Goal: Information Seeking & Learning: Learn about a topic

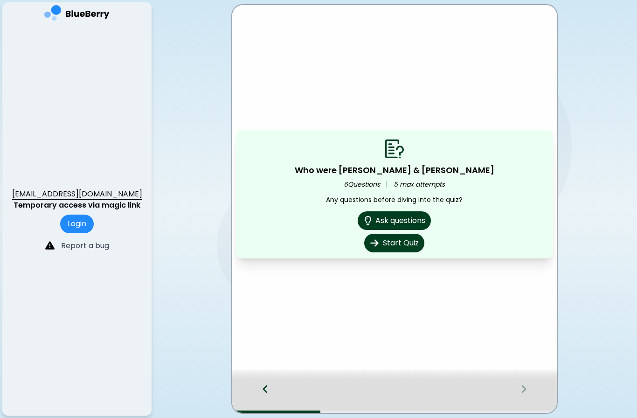
click at [272, 383] on div at bounding box center [260, 397] width 57 height 31
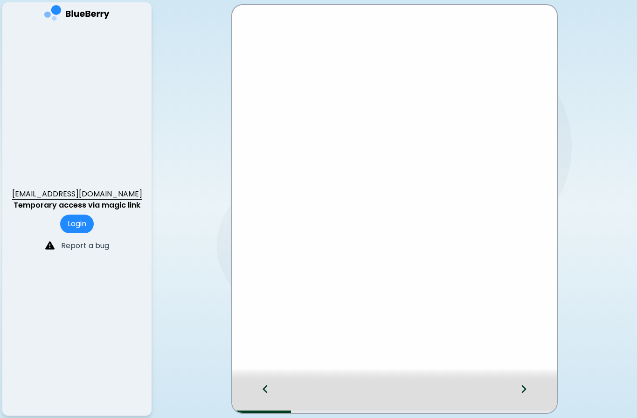
click at [271, 383] on div at bounding box center [260, 397] width 57 height 31
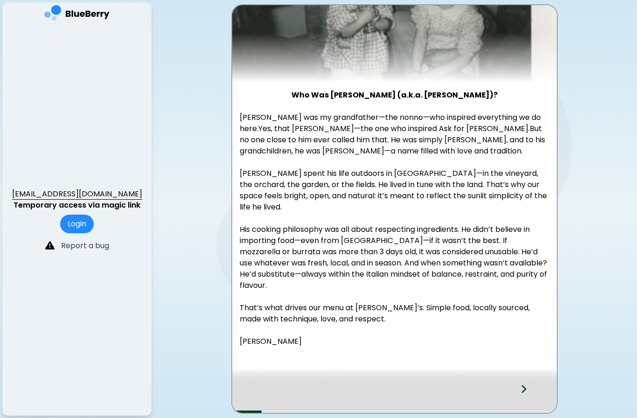
scroll to position [89, 0]
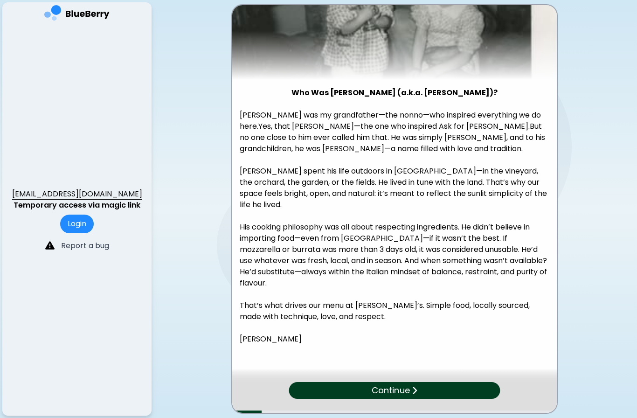
click at [412, 386] on img at bounding box center [414, 389] width 6 height 9
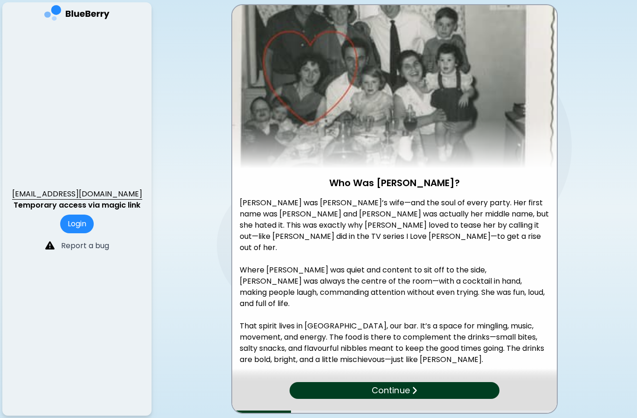
click at [397, 387] on p "Continue" at bounding box center [390, 390] width 38 height 13
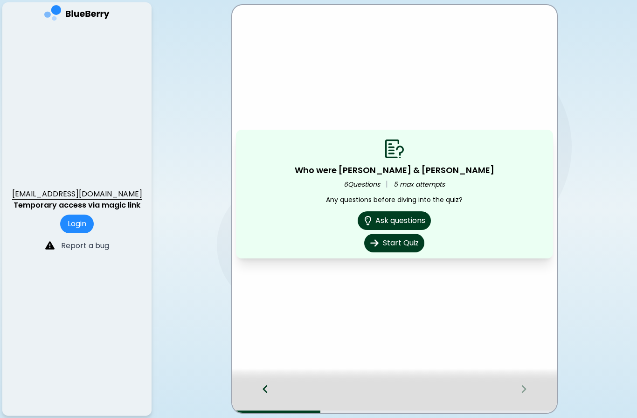
click at [405, 220] on button "Ask questions" at bounding box center [393, 220] width 73 height 19
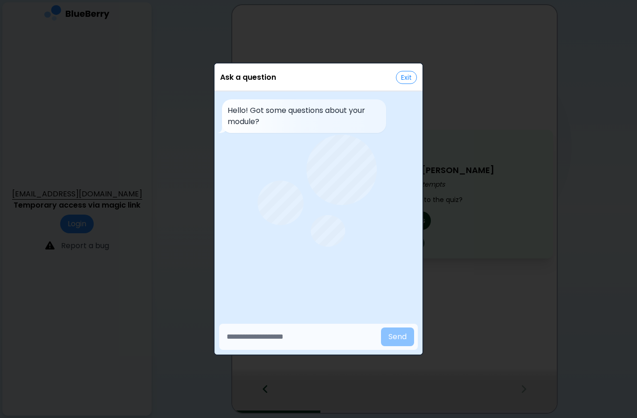
click at [401, 82] on button "Exit" at bounding box center [406, 77] width 21 height 13
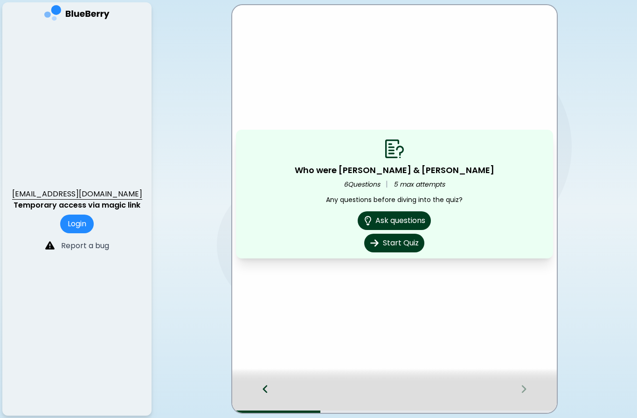
click at [412, 248] on button "Start Quiz" at bounding box center [394, 243] width 60 height 19
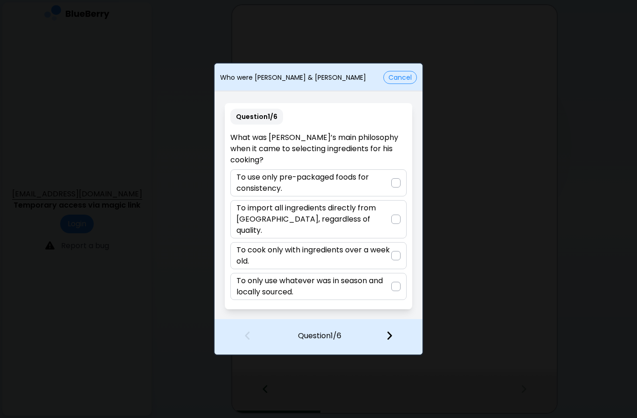
click at [378, 276] on p "To only use whatever was in season and locally sourced." at bounding box center [313, 286] width 154 height 22
click at [365, 341] on div "Question 1 / 6" at bounding box center [318, 336] width 208 height 35
click at [399, 282] on div at bounding box center [395, 286] width 9 height 9
click at [394, 282] on img at bounding box center [395, 285] width 7 height 7
click at [344, 338] on div "Question 1 / 6" at bounding box center [318, 336] width 208 height 35
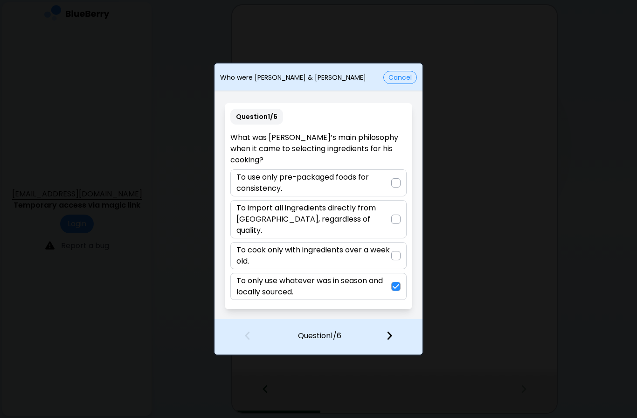
click at [380, 287] on p "To only use whatever was in season and locally sourced." at bounding box center [313, 286] width 154 height 22
click at [379, 286] on p "To only use whatever was in season and locally sourced." at bounding box center [313, 286] width 154 height 22
click at [412, 77] on button "Cancel" at bounding box center [400, 77] width 34 height 13
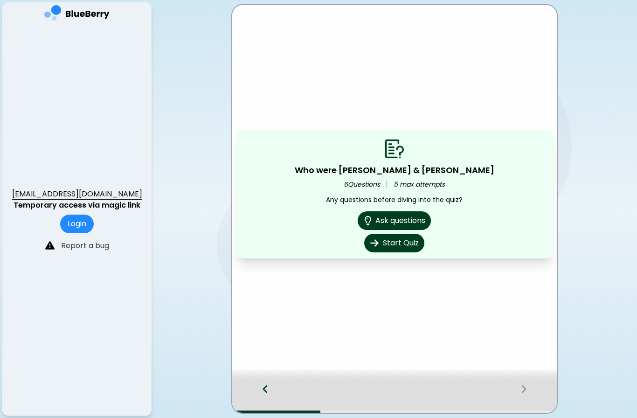
click at [405, 245] on button "Start Quiz" at bounding box center [394, 243] width 60 height 19
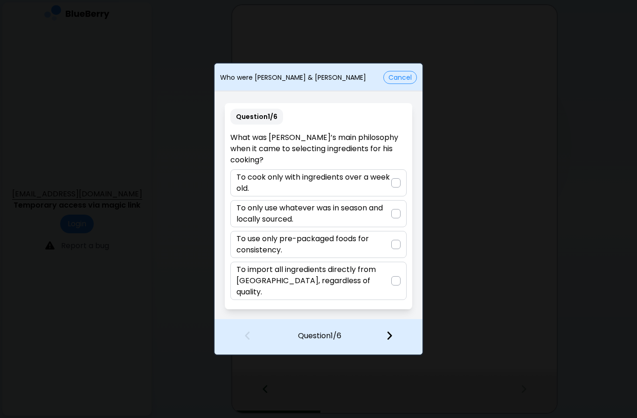
click at [384, 274] on p "To import all ingredients directly from [GEOGRAPHIC_DATA], regardless of qualit…" at bounding box center [313, 281] width 154 height 34
click at [391, 333] on img at bounding box center [389, 335] width 7 height 10
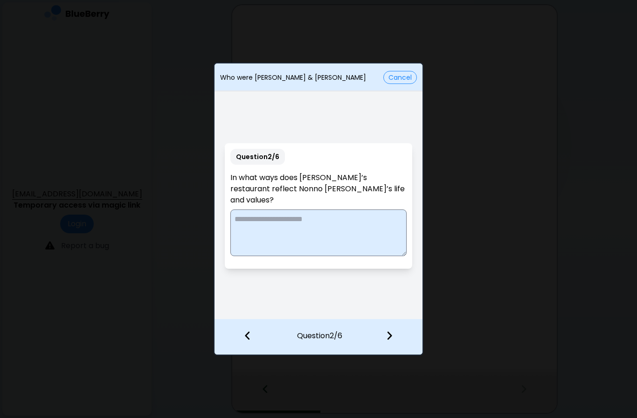
click at [319, 220] on textarea at bounding box center [318, 232] width 176 height 47
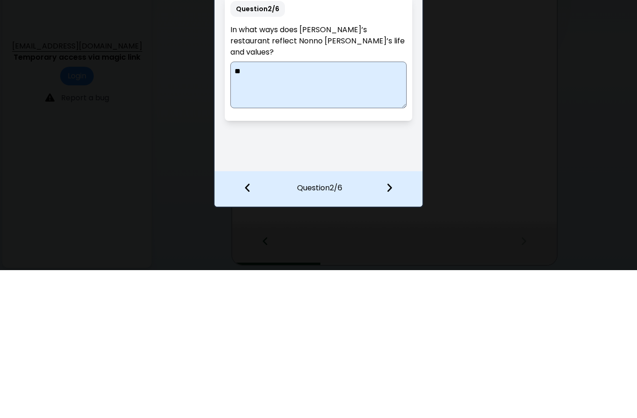
type textarea "*"
click at [361, 209] on textarea "**********" at bounding box center [318, 232] width 176 height 47
click at [346, 209] on textarea "**********" at bounding box center [318, 232] width 176 height 47
click at [345, 209] on textarea "**********" at bounding box center [318, 232] width 176 height 47
click at [236, 209] on textarea "**********" at bounding box center [318, 232] width 176 height 47
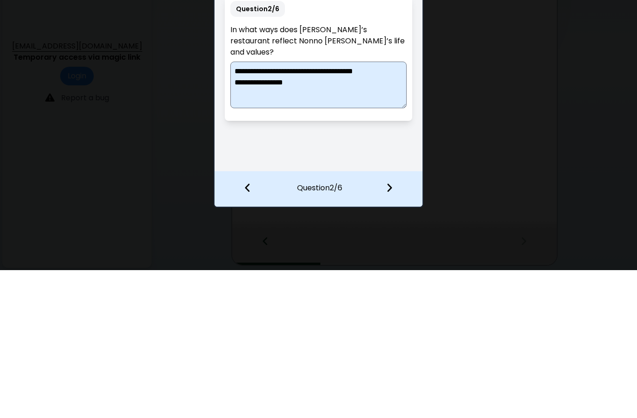
click at [323, 209] on textarea "**********" at bounding box center [318, 232] width 176 height 47
click at [371, 209] on textarea "**********" at bounding box center [318, 232] width 176 height 47
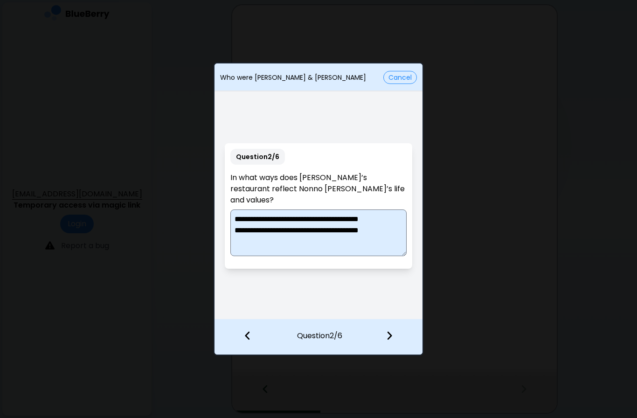
type textarea "**********"
click at [389, 337] on img at bounding box center [389, 335] width 7 height 10
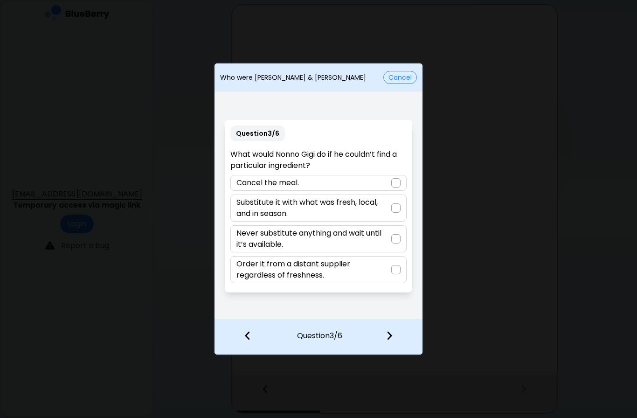
click at [388, 209] on p "Substitute it with what was fresh, local, and in season." at bounding box center [313, 208] width 154 height 22
click at [391, 336] on img at bounding box center [389, 335] width 7 height 10
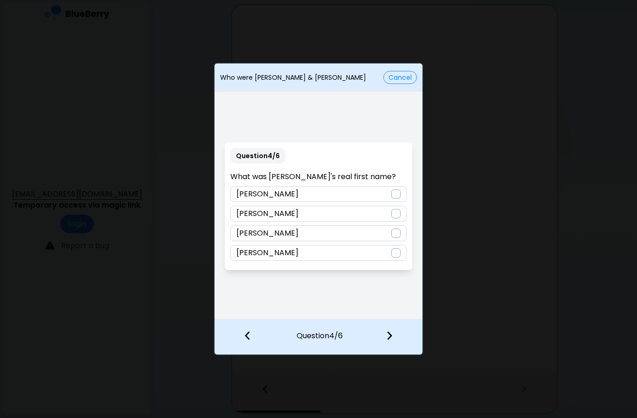
click at [388, 191] on div "[PERSON_NAME]" at bounding box center [318, 194] width 176 height 16
click at [392, 336] on img at bounding box center [389, 335] width 7 height 10
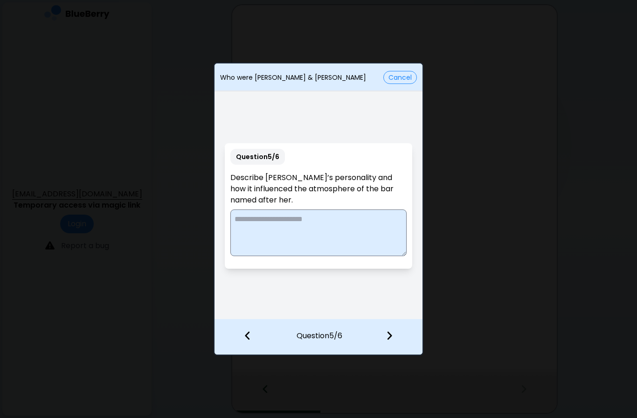
click at [345, 228] on textarea at bounding box center [318, 232] width 176 height 47
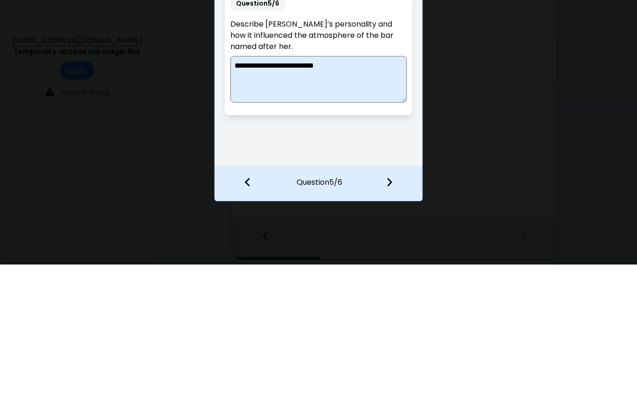
click at [259, 209] on textarea "**********" at bounding box center [318, 232] width 176 height 47
click at [254, 209] on textarea "**********" at bounding box center [318, 232] width 176 height 47
click at [296, 209] on textarea "**********" at bounding box center [318, 232] width 176 height 47
click at [302, 209] on textarea "**********" at bounding box center [318, 232] width 176 height 47
click at [365, 209] on textarea "**********" at bounding box center [318, 232] width 176 height 47
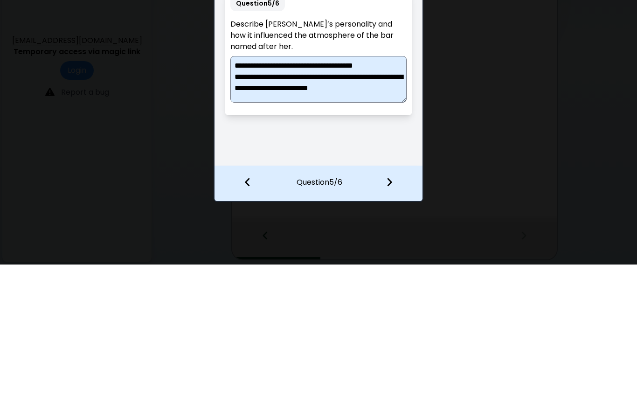
scroll to position [2, 0]
click at [368, 209] on textarea "**********" at bounding box center [318, 232] width 176 height 47
click at [350, 209] on textarea "**********" at bounding box center [318, 232] width 176 height 47
click at [320, 209] on textarea "**********" at bounding box center [318, 232] width 176 height 47
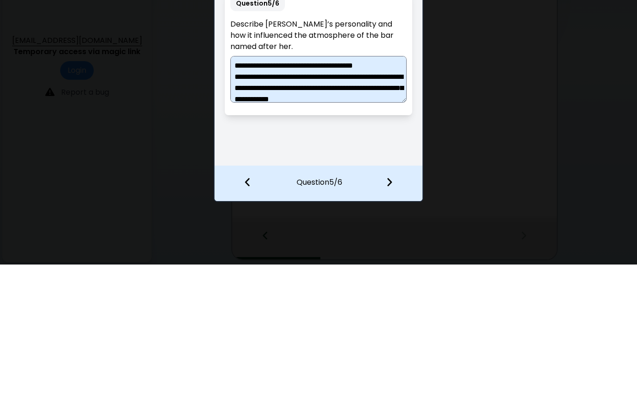
click at [319, 209] on textarea "**********" at bounding box center [318, 232] width 176 height 47
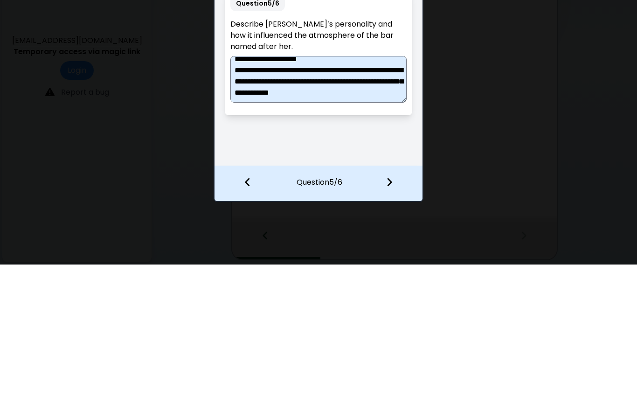
scroll to position [18, 0]
click at [345, 209] on textarea "**********" at bounding box center [318, 232] width 176 height 47
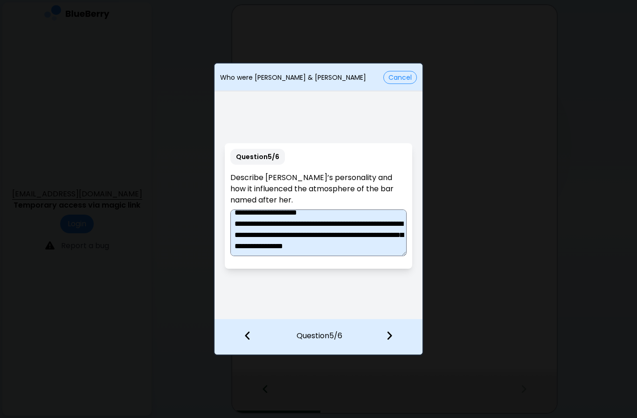
type textarea "**********"
click at [391, 332] on img at bounding box center [389, 335] width 7 height 10
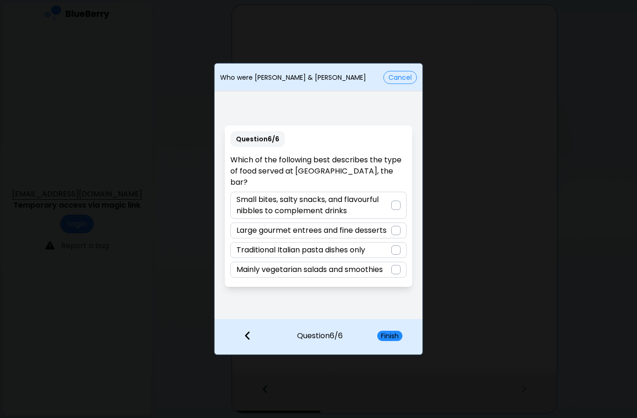
click at [377, 194] on p "Small bites, salty snacks, and flavourful nibbles to complement drinks" at bounding box center [313, 205] width 154 height 22
click at [395, 338] on button "Finish" at bounding box center [389, 335] width 25 height 10
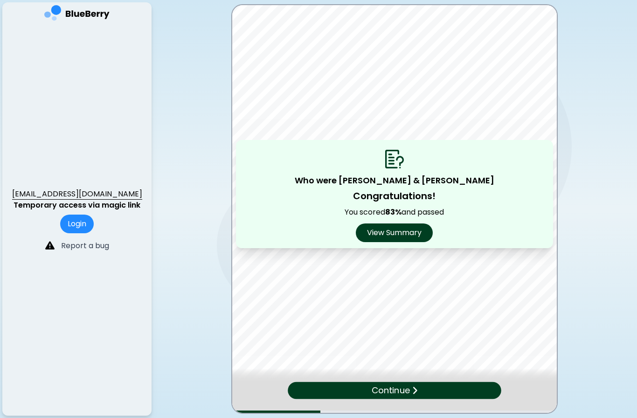
click at [403, 236] on button "View Summary" at bounding box center [394, 232] width 77 height 19
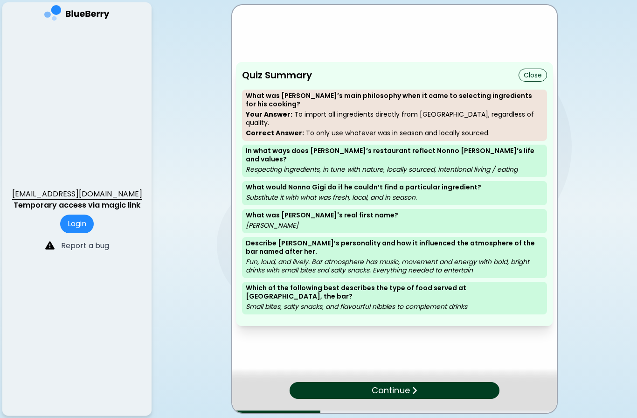
click at [438, 391] on div "Continue" at bounding box center [394, 390] width 210 height 17
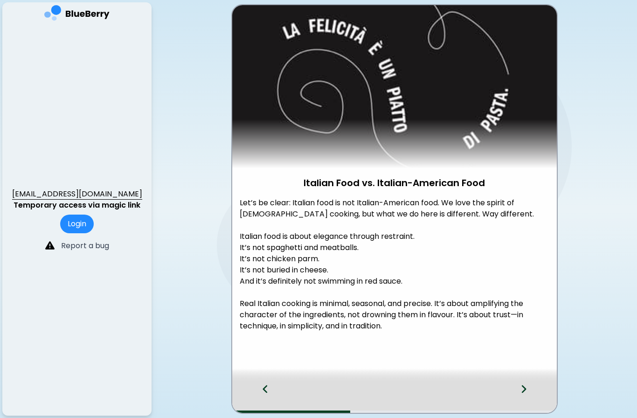
click at [522, 389] on icon at bounding box center [523, 389] width 7 height 10
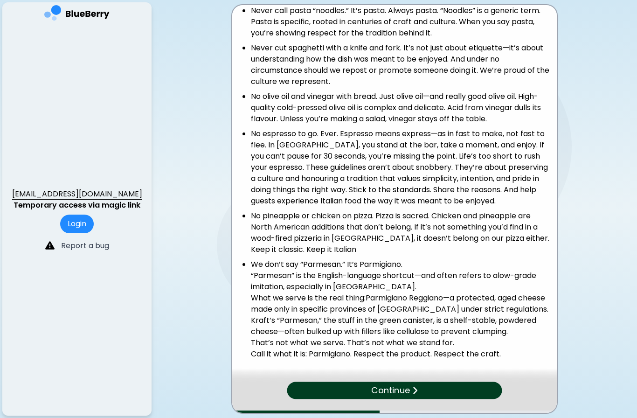
scroll to position [285, 0]
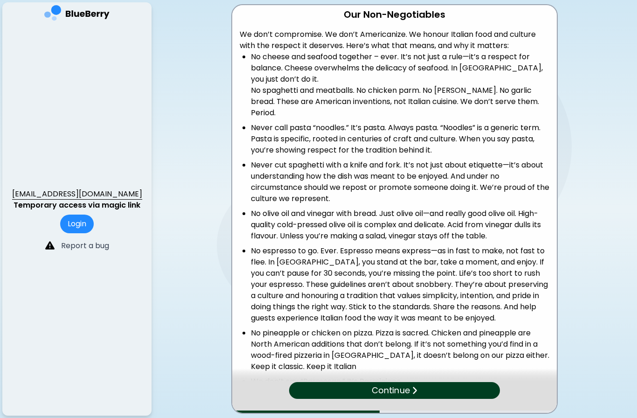
click at [594, 267] on main "Our Non-Negotiables We don’t compromise. We don’t Americanize. We honour Italia…" at bounding box center [318, 209] width 637 height 418
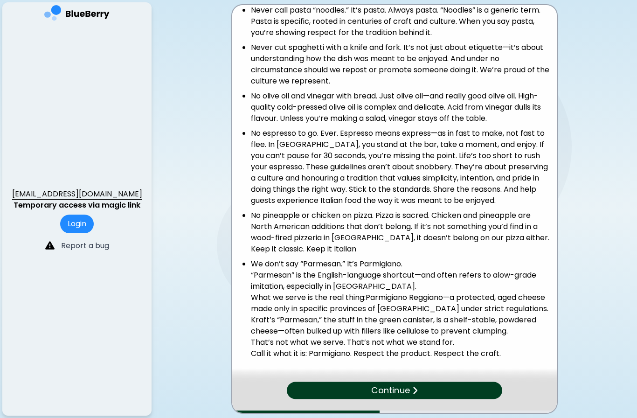
scroll to position [287, 0]
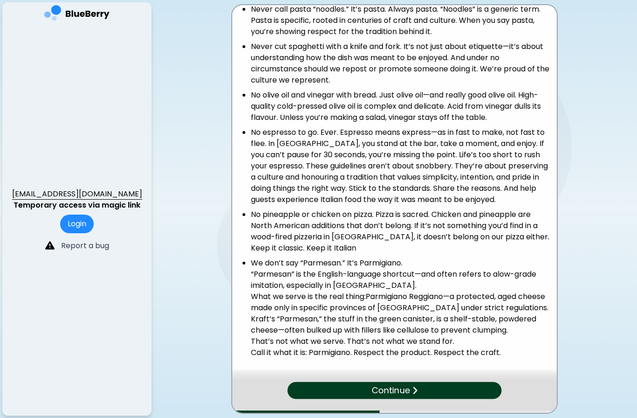
click at [433, 392] on div "Continue" at bounding box center [394, 390] width 214 height 17
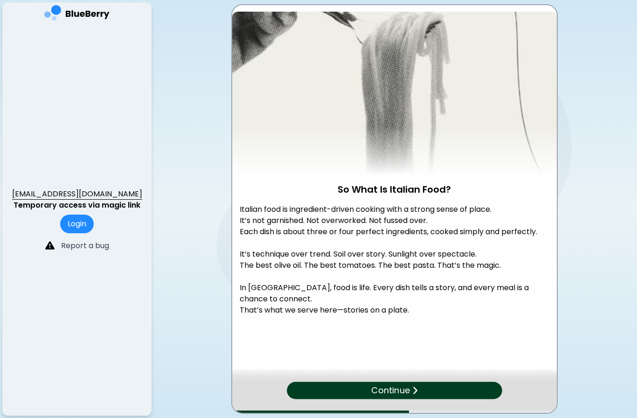
click at [440, 393] on div "Continue" at bounding box center [394, 390] width 215 height 17
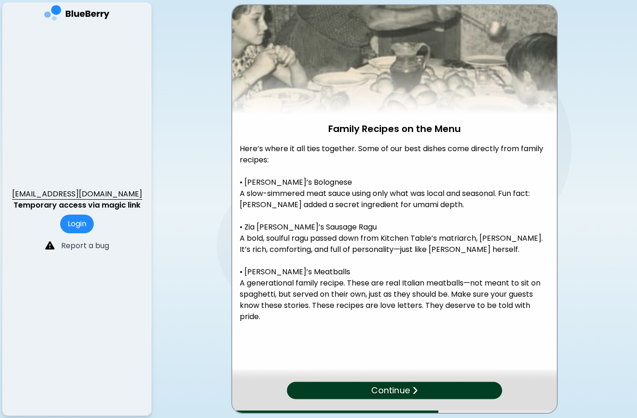
scroll to position [54, 0]
click at [376, 388] on p "Continue" at bounding box center [390, 390] width 38 height 13
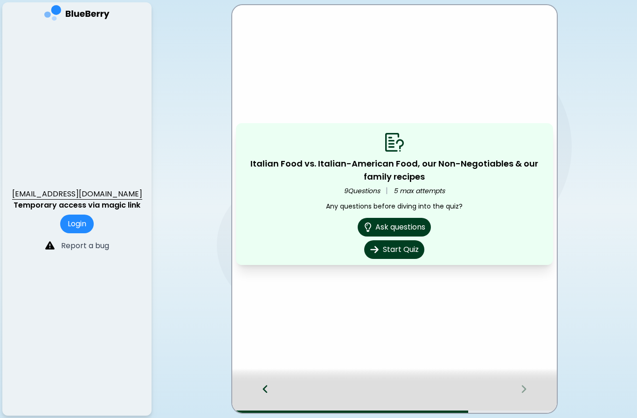
click at [405, 255] on button "Start Quiz" at bounding box center [394, 249] width 60 height 19
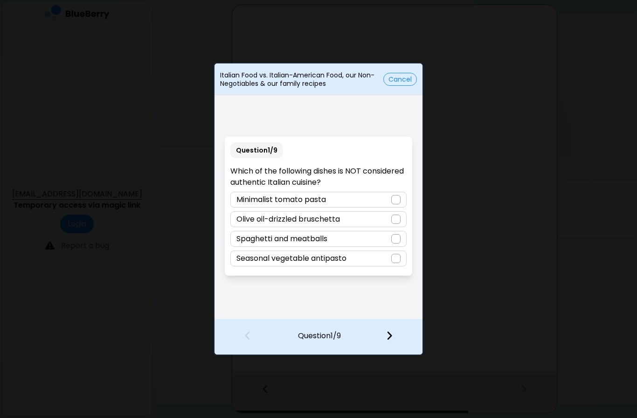
click at [387, 236] on div "Spaghetti and meatballs" at bounding box center [318, 239] width 176 height 16
click at [409, 81] on button "Cancel" at bounding box center [400, 79] width 34 height 13
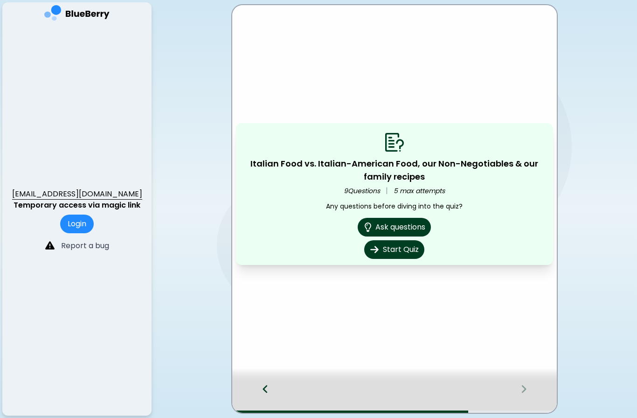
click at [405, 246] on button "Start Quiz" at bounding box center [394, 249] width 60 height 19
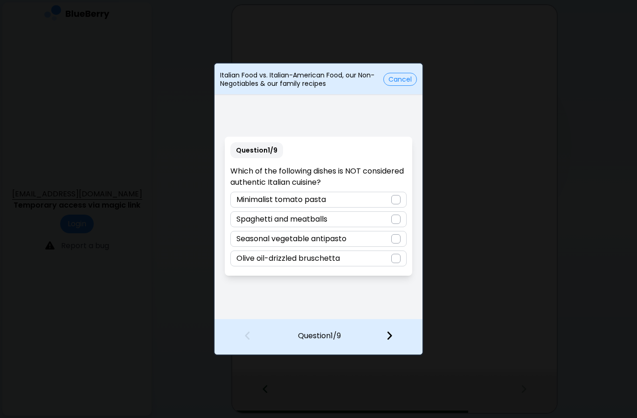
click at [394, 218] on div at bounding box center [395, 218] width 9 height 9
click at [392, 335] on img at bounding box center [389, 335] width 7 height 10
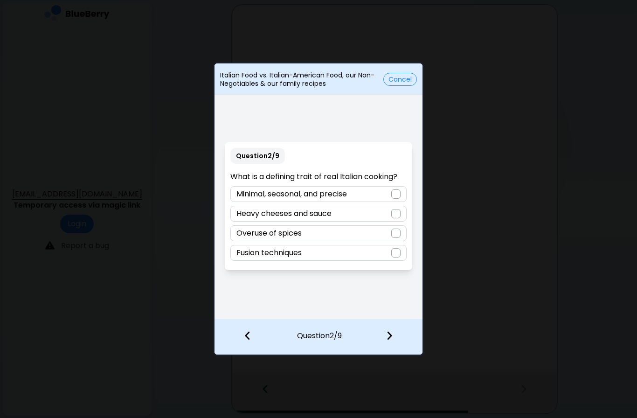
click at [394, 198] on div at bounding box center [395, 193] width 9 height 9
click at [405, 339] on div at bounding box center [394, 336] width 55 height 34
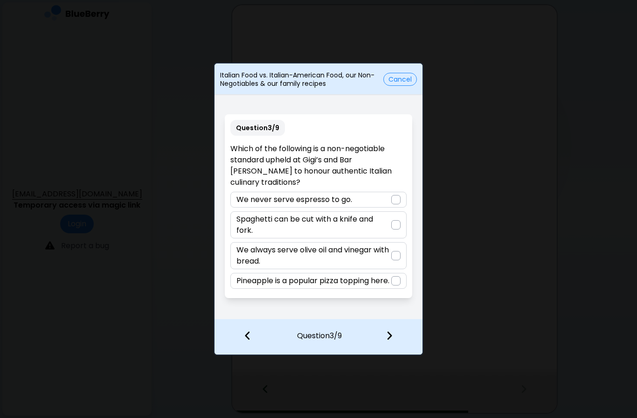
click at [385, 192] on div "We never serve espresso to go." at bounding box center [318, 200] width 176 height 16
click at [389, 329] on div at bounding box center [394, 336] width 55 height 34
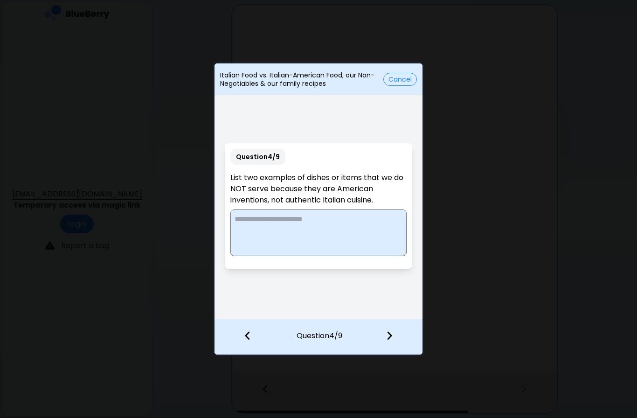
click at [342, 224] on textarea at bounding box center [318, 232] width 176 height 47
type textarea "**********"
click at [391, 340] on img at bounding box center [389, 335] width 7 height 10
click at [396, 334] on div at bounding box center [386, 335] width 27 height 9
click at [245, 339] on img at bounding box center [247, 335] width 7 height 10
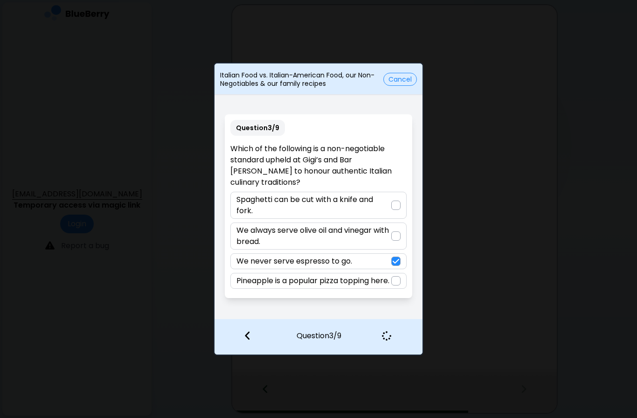
click at [389, 331] on div at bounding box center [386, 335] width 27 height 9
click at [391, 335] on img at bounding box center [386, 335] width 9 height 9
click at [401, 331] on div at bounding box center [394, 337] width 56 height 34
click at [403, 79] on button "Cancel" at bounding box center [400, 79] width 34 height 13
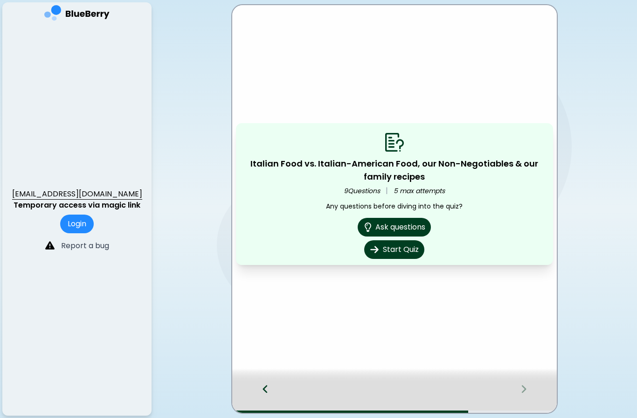
click at [406, 248] on button "Start Quiz" at bounding box center [394, 249] width 60 height 19
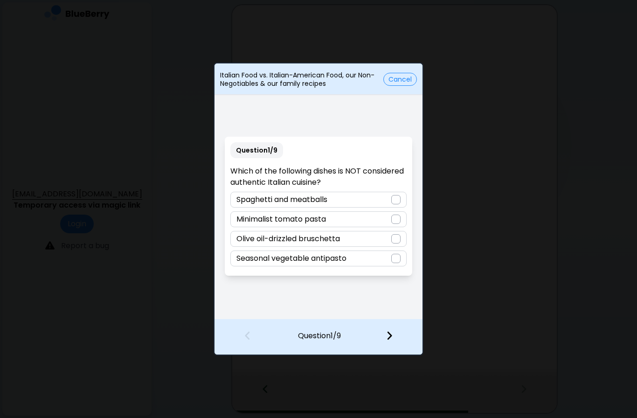
click at [382, 200] on div "Spaghetti and meatballs" at bounding box center [318, 200] width 176 height 16
click at [392, 331] on img at bounding box center [389, 335] width 7 height 10
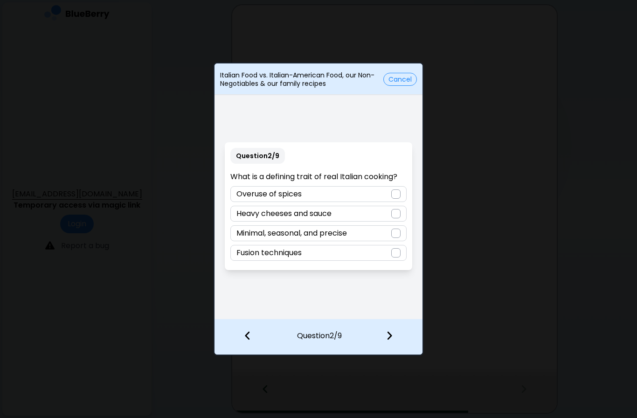
click at [391, 234] on div at bounding box center [395, 232] width 9 height 9
click at [389, 340] on img at bounding box center [389, 335] width 7 height 10
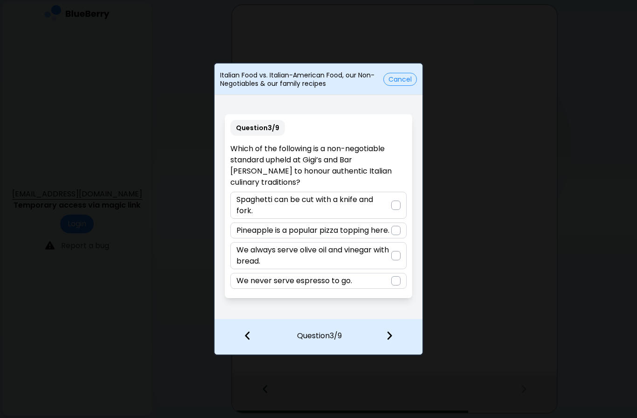
click at [377, 282] on div "We never serve espresso to go." at bounding box center [318, 281] width 176 height 16
click at [398, 339] on div at bounding box center [394, 336] width 55 height 34
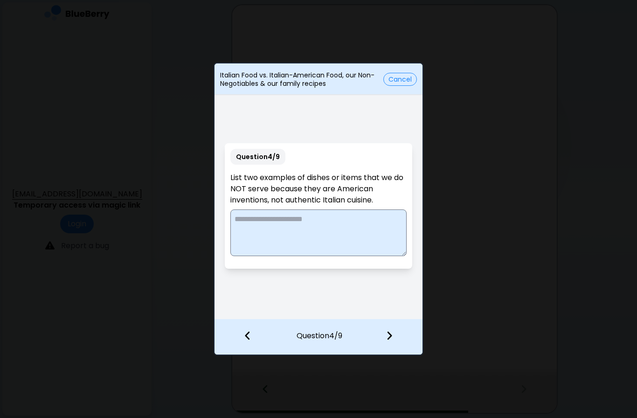
click at [353, 229] on textarea at bounding box center [318, 232] width 176 height 47
type textarea "**********"
click at [392, 335] on img at bounding box center [389, 335] width 7 height 10
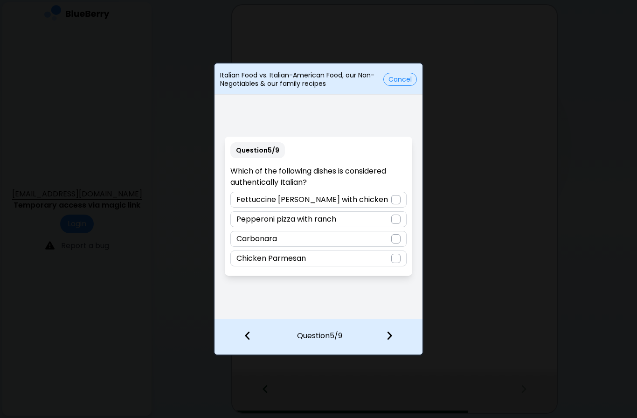
click at [382, 235] on div "Carbonara" at bounding box center [318, 239] width 176 height 16
click at [402, 333] on div at bounding box center [394, 336] width 55 height 34
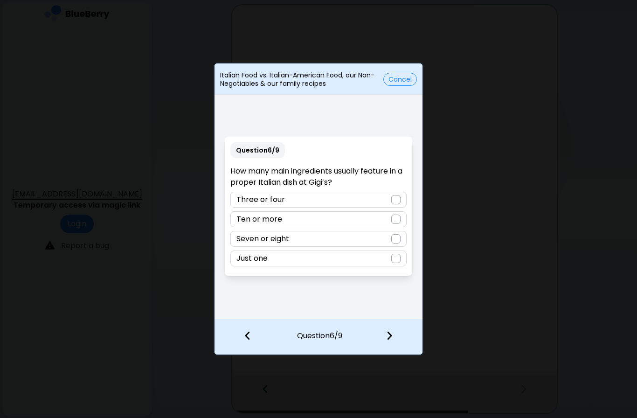
click at [374, 201] on div "Three or four" at bounding box center [318, 200] width 176 height 16
click at [395, 333] on div at bounding box center [394, 336] width 55 height 34
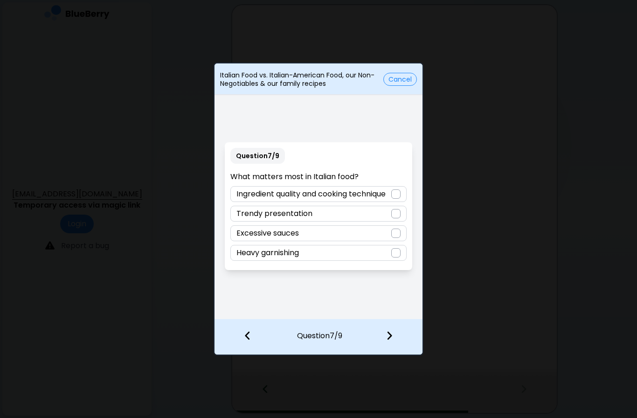
click at [381, 192] on p "Ingredient quality and cooking technique" at bounding box center [310, 193] width 149 height 11
click at [392, 331] on img at bounding box center [389, 335] width 7 height 10
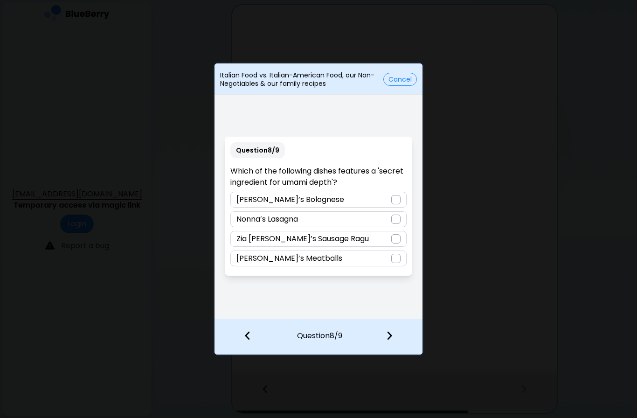
click at [369, 198] on div "[PERSON_NAME]’s Bolognese" at bounding box center [318, 200] width 176 height 16
click at [391, 334] on img at bounding box center [389, 335] width 7 height 10
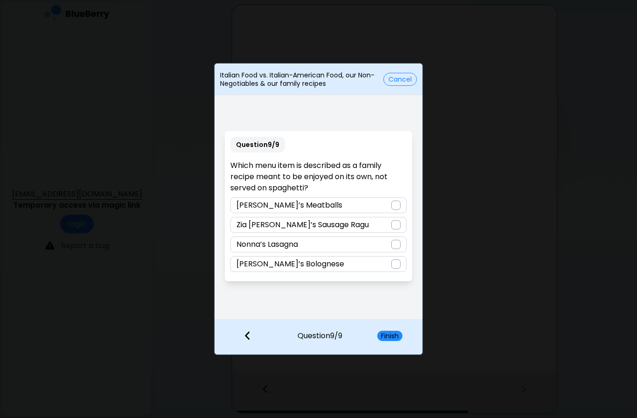
click at [386, 199] on div "[PERSON_NAME]’s Meatballs" at bounding box center [318, 205] width 176 height 16
click at [398, 336] on button "Finish" at bounding box center [389, 335] width 25 height 10
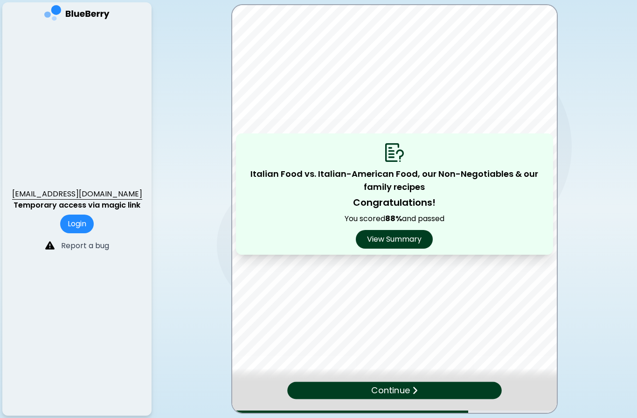
click at [412, 236] on button "View Summary" at bounding box center [394, 239] width 77 height 19
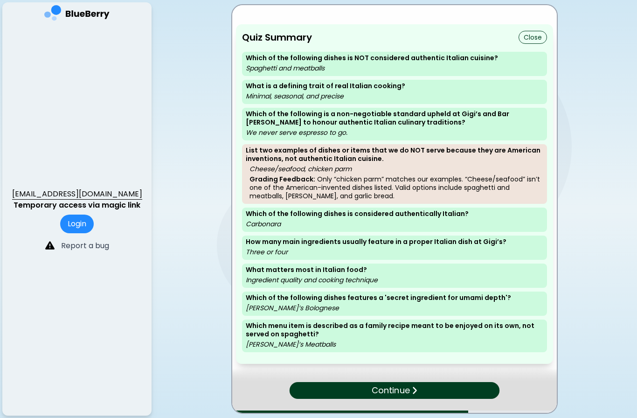
click at [447, 398] on div "Continue" at bounding box center [394, 390] width 210 height 17
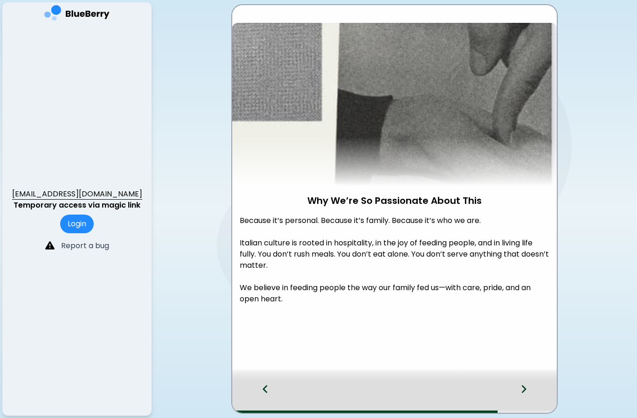
click at [524, 392] on icon at bounding box center [523, 389] width 7 height 10
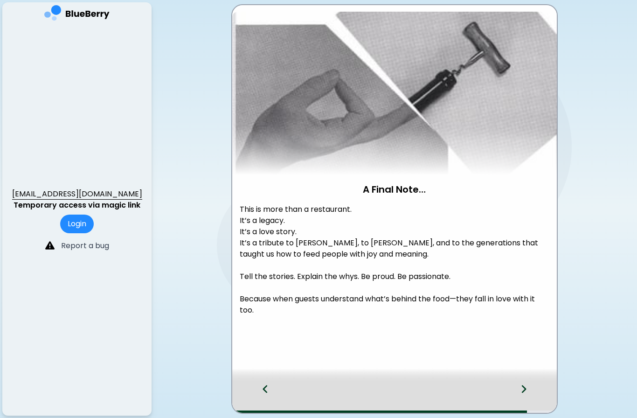
click at [531, 389] on div at bounding box center [528, 397] width 55 height 31
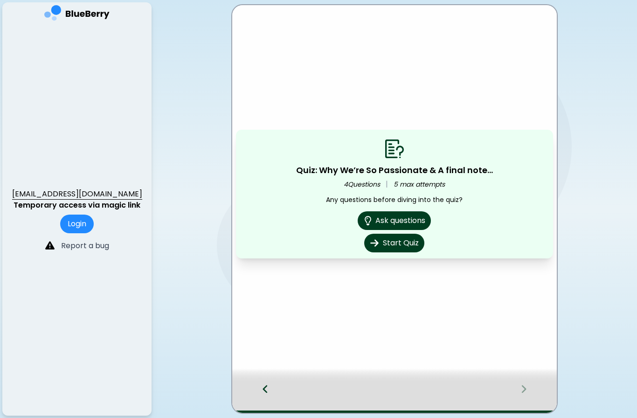
click at [268, 391] on icon at bounding box center [265, 389] width 7 height 10
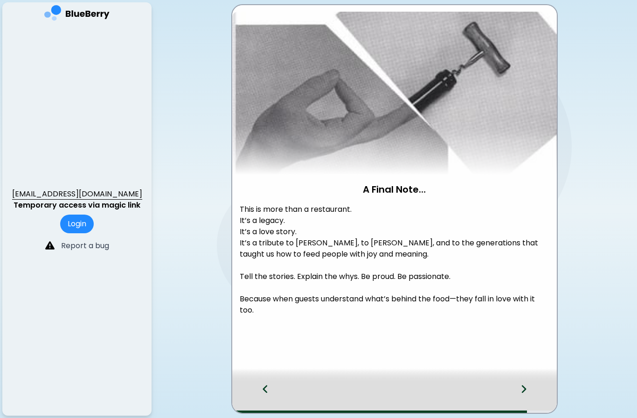
click at [268, 390] on icon at bounding box center [265, 389] width 7 height 10
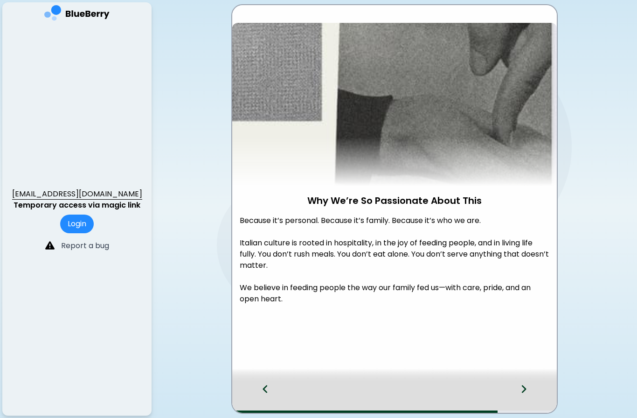
click at [530, 394] on div at bounding box center [528, 397] width 55 height 31
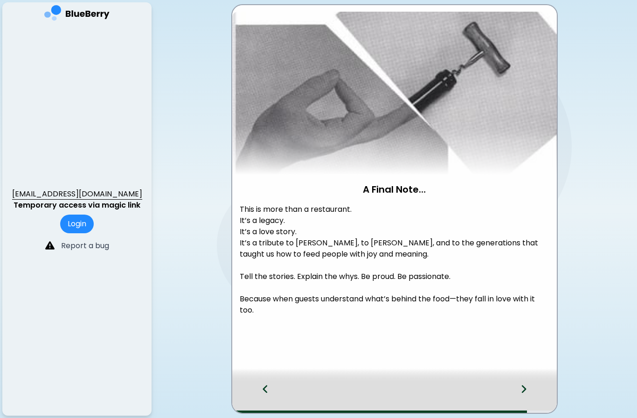
click at [537, 388] on div at bounding box center [528, 397] width 55 height 31
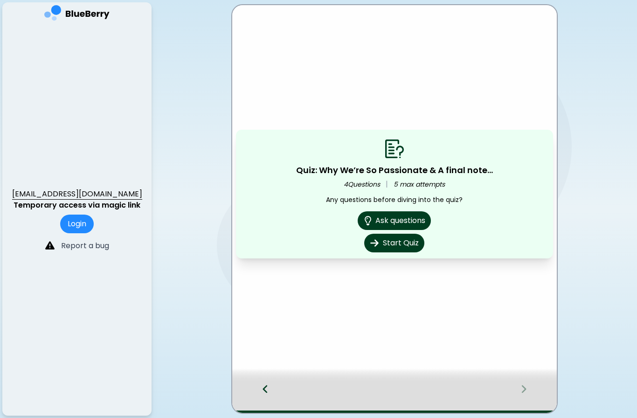
click at [398, 241] on button "Start Quiz" at bounding box center [394, 243] width 60 height 19
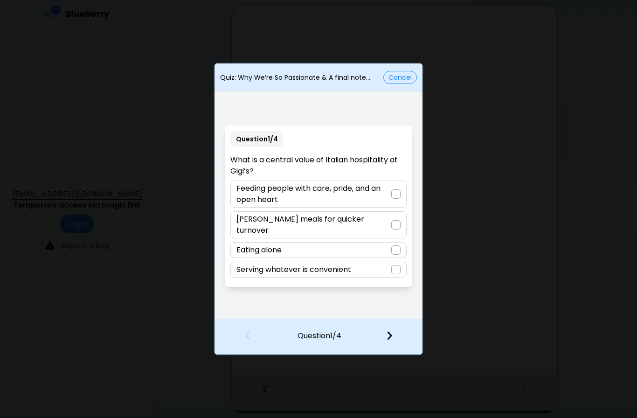
click at [360, 195] on p "Feeding people with care, pride, and an open heart" at bounding box center [313, 194] width 154 height 22
click at [392, 335] on img at bounding box center [389, 335] width 7 height 10
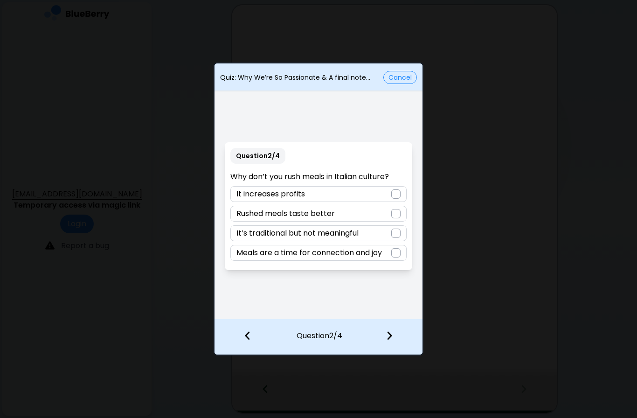
click at [396, 250] on div at bounding box center [395, 252] width 9 height 9
click at [400, 340] on div at bounding box center [394, 336] width 55 height 34
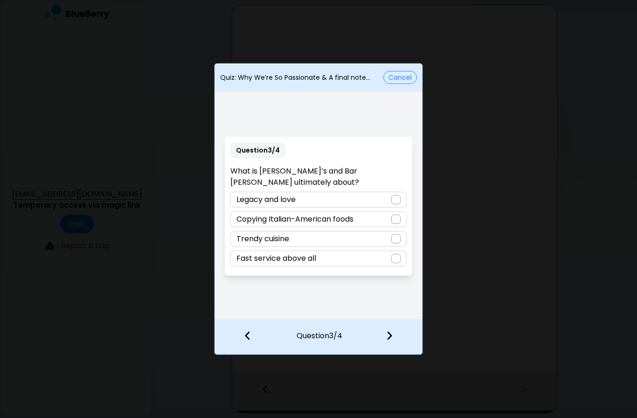
click at [248, 340] on img at bounding box center [247, 335] width 7 height 10
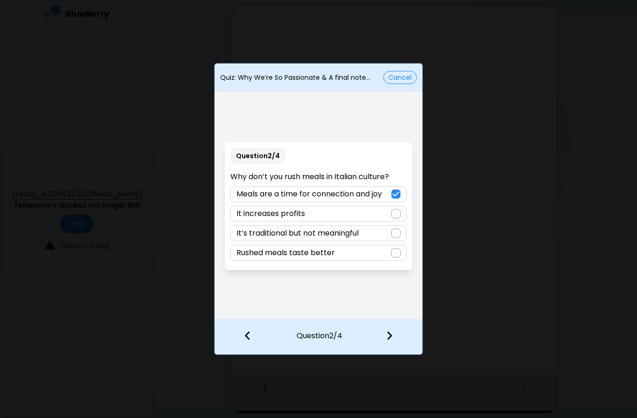
click at [392, 333] on img at bounding box center [389, 335] width 7 height 10
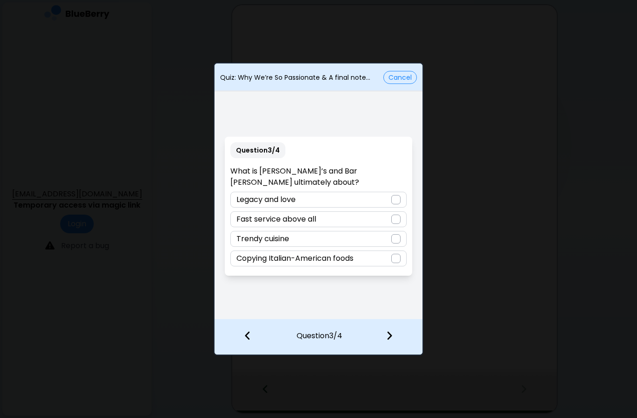
click at [377, 192] on div "Legacy and love" at bounding box center [318, 200] width 176 height 16
click at [385, 193] on div "Legacy and love" at bounding box center [318, 200] width 176 height 16
click at [398, 334] on div at bounding box center [394, 336] width 55 height 34
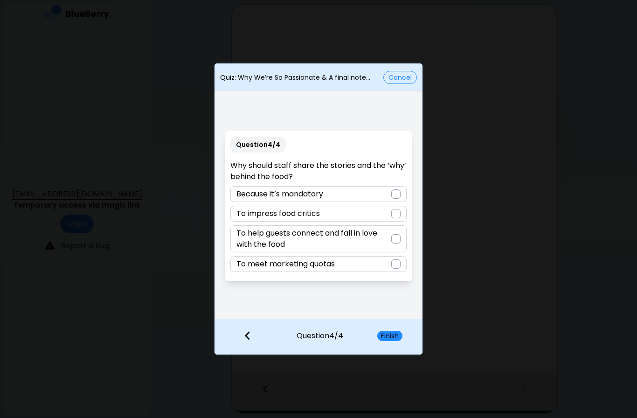
click at [392, 241] on div at bounding box center [395, 238] width 9 height 9
click at [398, 331] on button "Finish" at bounding box center [389, 335] width 25 height 10
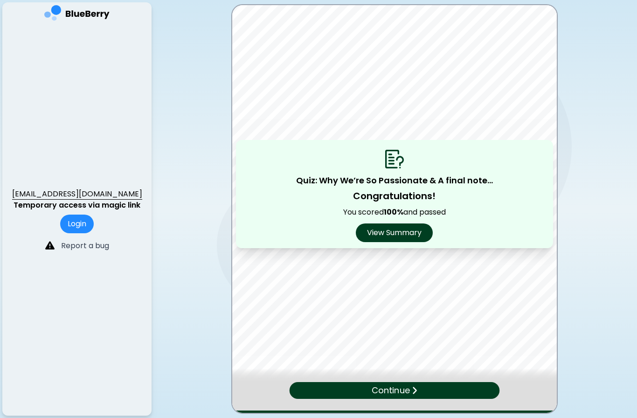
click at [473, 390] on div "Continue" at bounding box center [394, 390] width 210 height 17
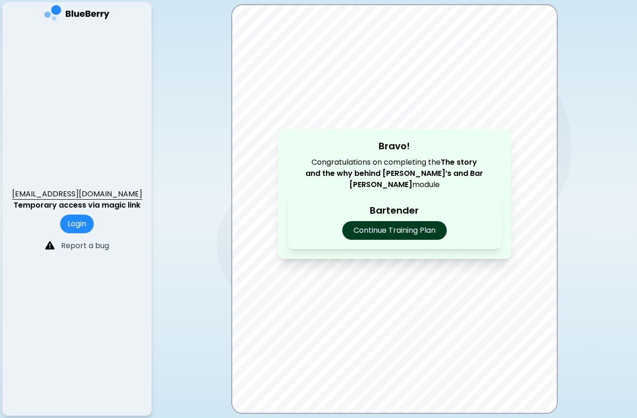
click at [429, 238] on p "Continue Training Plan" at bounding box center [394, 230] width 104 height 19
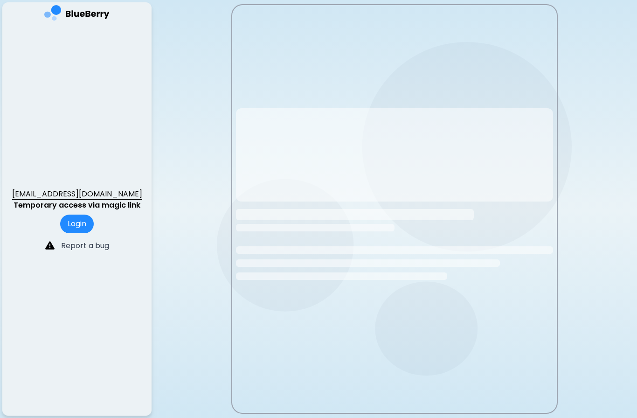
click at [78, 233] on button "Login" at bounding box center [77, 223] width 34 height 19
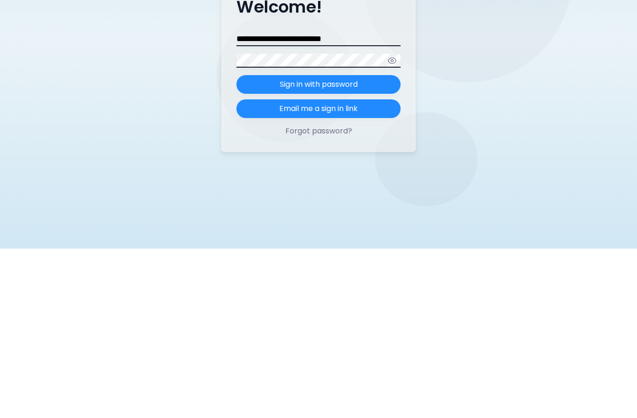
click at [363, 244] on button "Sign in with password" at bounding box center [318, 253] width 164 height 19
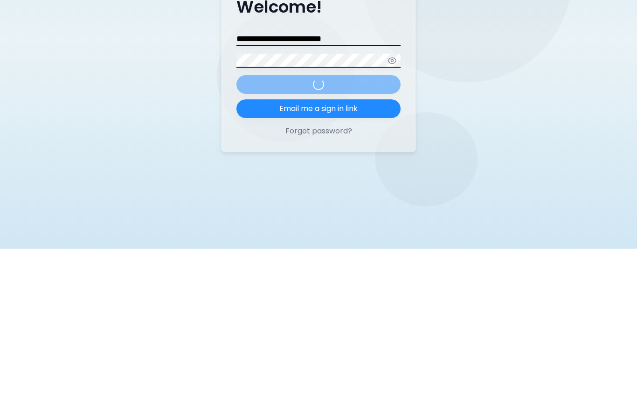
scroll to position [38, 0]
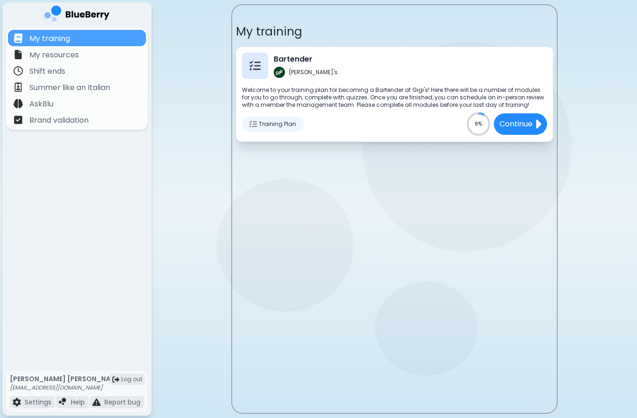
click at [531, 122] on p "Continue" at bounding box center [515, 123] width 33 height 11
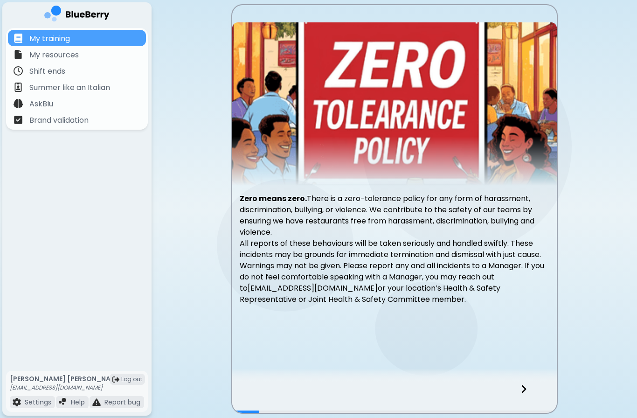
click at [526, 383] on div at bounding box center [528, 397] width 55 height 31
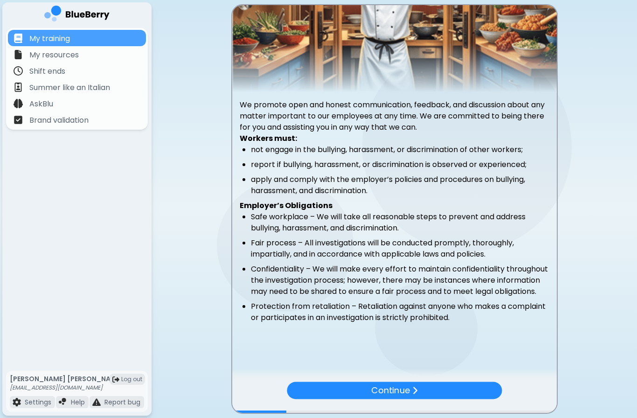
scroll to position [76, 0]
click at [473, 385] on div "Continue" at bounding box center [394, 390] width 215 height 17
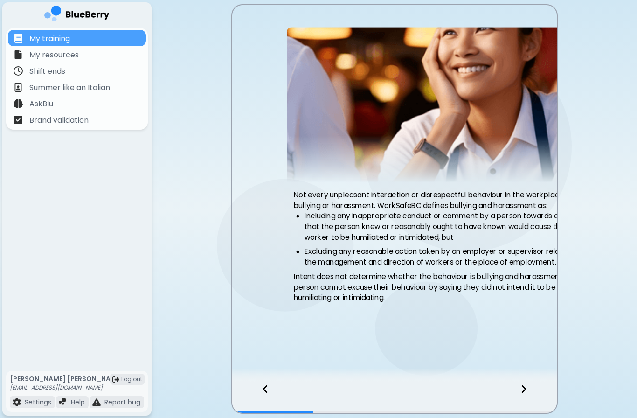
scroll to position [0, 0]
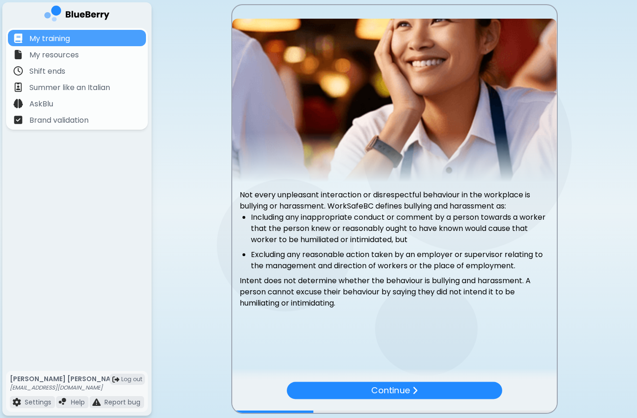
click at [346, 387] on div "Continue" at bounding box center [394, 390] width 215 height 17
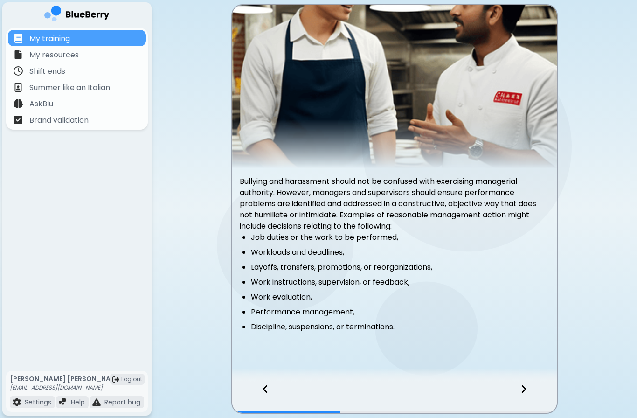
click at [534, 386] on div at bounding box center [528, 397] width 55 height 31
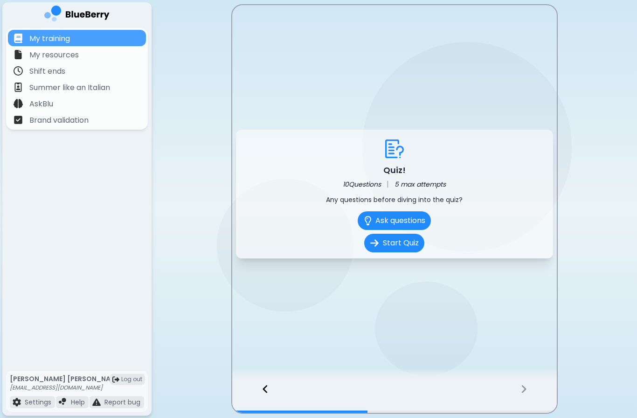
click at [414, 223] on button "Ask questions" at bounding box center [393, 220] width 73 height 19
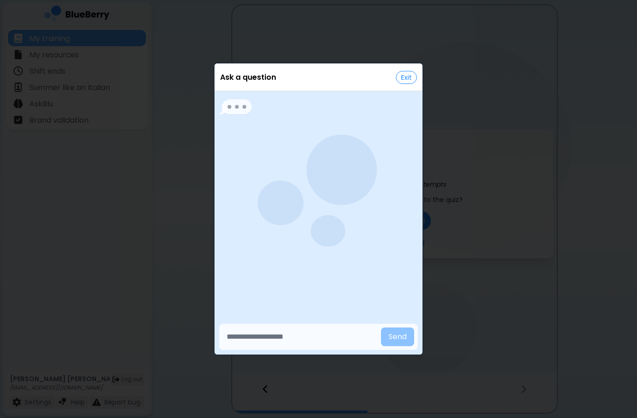
click at [437, 159] on div "Ask a question Exit Send" at bounding box center [318, 209] width 637 height 418
click at [410, 79] on button "Exit" at bounding box center [406, 77] width 21 height 13
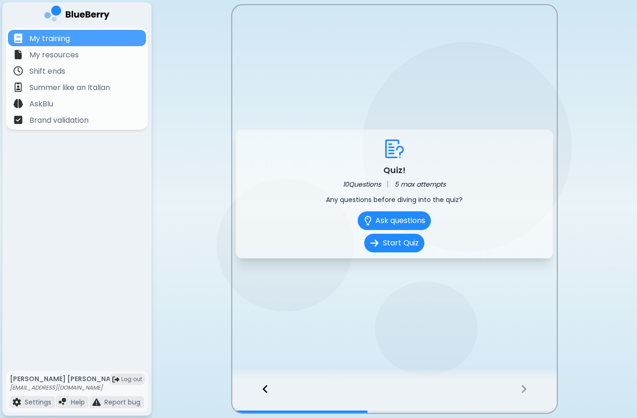
click at [405, 242] on button "Start Quiz" at bounding box center [394, 243] width 60 height 19
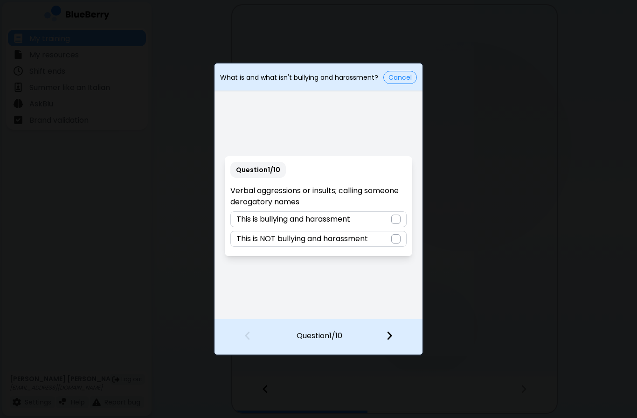
click at [378, 219] on div "This is bullying and harassment" at bounding box center [318, 219] width 176 height 16
click at [392, 332] on img at bounding box center [389, 335] width 7 height 10
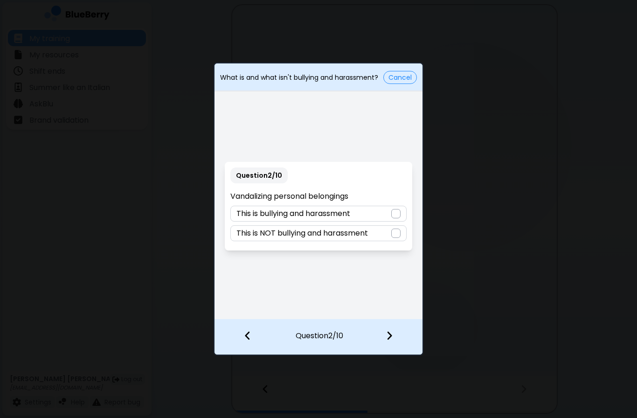
click at [380, 210] on div "This is bullying and harassment" at bounding box center [318, 214] width 176 height 16
click at [392, 334] on img at bounding box center [389, 335] width 7 height 10
click at [387, 232] on div "This is NOT bullying and harassment" at bounding box center [318, 233] width 176 height 16
click at [388, 337] on img at bounding box center [389, 335] width 7 height 10
click at [388, 211] on div "This is bullying and harassment" at bounding box center [318, 214] width 176 height 16
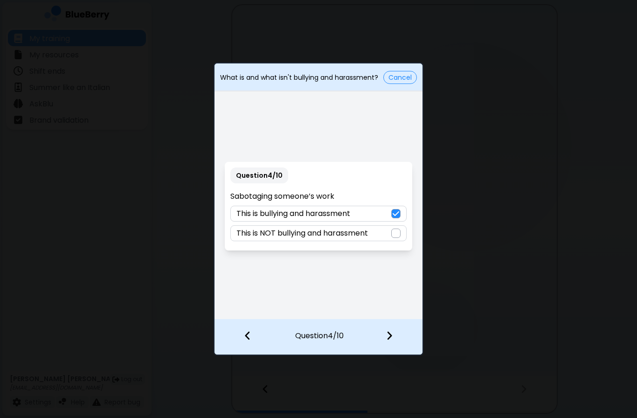
click at [386, 337] on img at bounding box center [389, 335] width 7 height 10
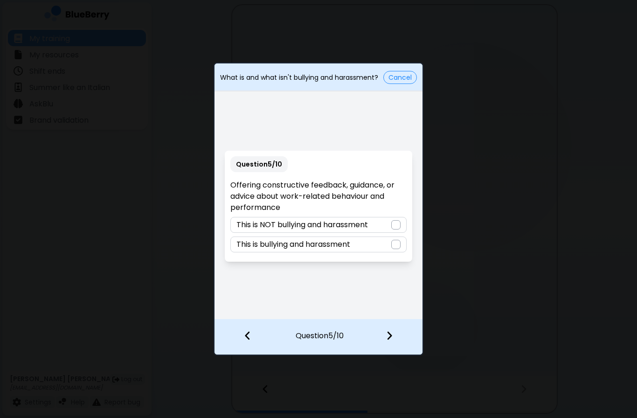
click at [391, 224] on div at bounding box center [395, 224] width 9 height 9
click at [387, 343] on div at bounding box center [394, 336] width 55 height 34
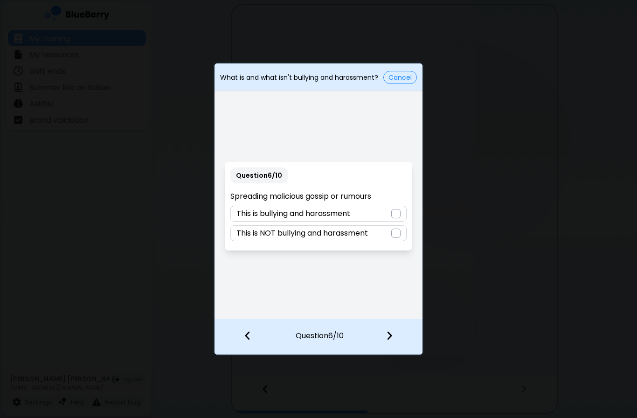
click at [393, 214] on div at bounding box center [395, 213] width 9 height 9
click at [404, 337] on div at bounding box center [394, 336] width 55 height 34
click at [388, 233] on div "This is bullying and harassment" at bounding box center [318, 233] width 176 height 16
click at [393, 344] on div at bounding box center [394, 336] width 55 height 34
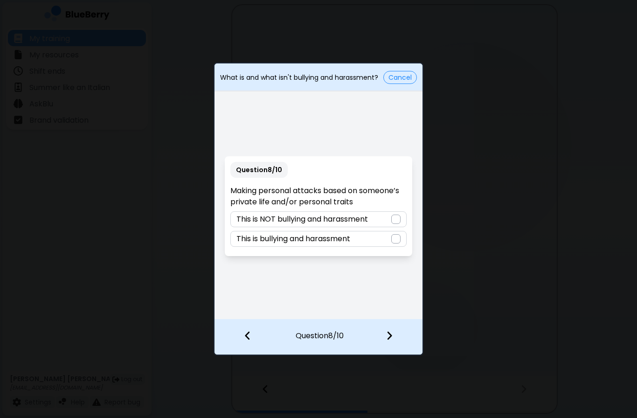
click at [387, 235] on div "This is bullying and harassment" at bounding box center [318, 239] width 176 height 16
click at [392, 336] on img at bounding box center [389, 335] width 7 height 10
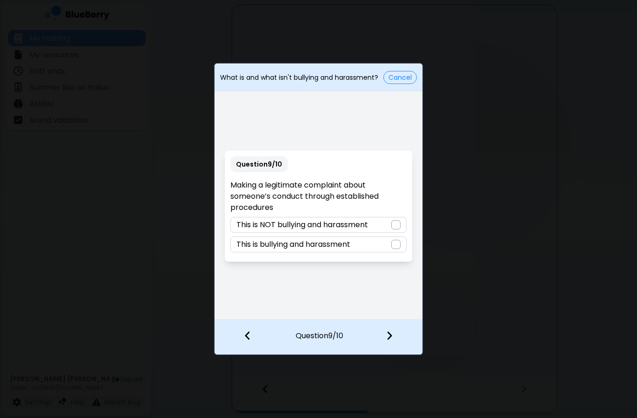
click at [392, 224] on div at bounding box center [395, 224] width 9 height 9
click at [398, 343] on div at bounding box center [394, 336] width 55 height 34
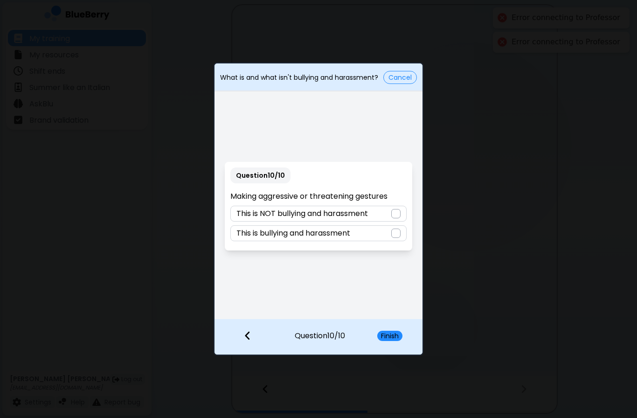
click at [384, 234] on div "This is bullying and harassment" at bounding box center [318, 233] width 176 height 16
click at [400, 330] on div "Finish" at bounding box center [395, 336] width 55 height 34
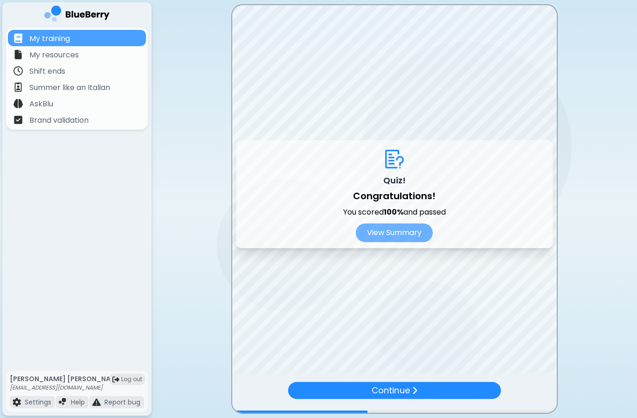
click at [401, 392] on p "Continue" at bounding box center [390, 390] width 38 height 13
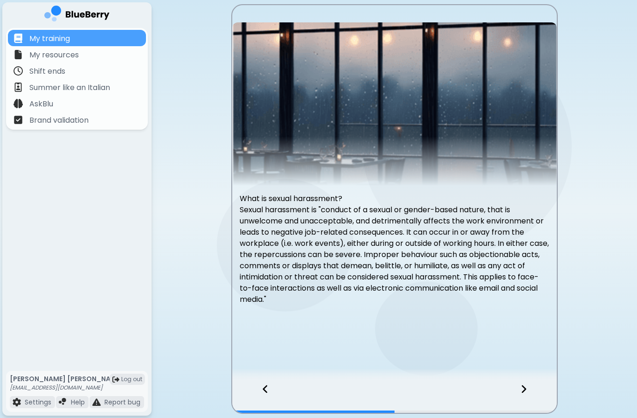
click at [527, 389] on div at bounding box center [528, 397] width 55 height 31
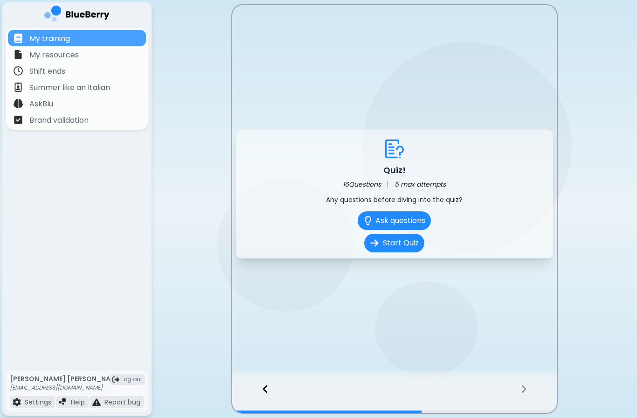
click at [263, 387] on icon at bounding box center [265, 389] width 7 height 10
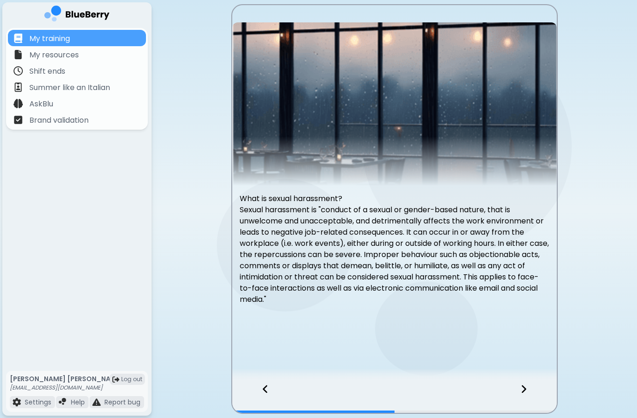
click at [531, 388] on div at bounding box center [528, 397] width 55 height 31
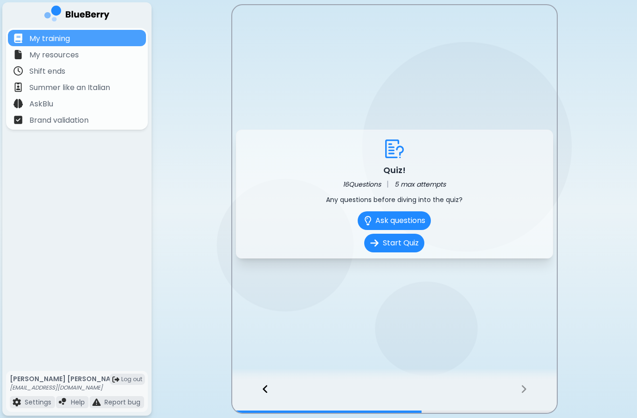
click at [275, 379] on div at bounding box center [394, 375] width 324 height 14
click at [259, 394] on div at bounding box center [260, 397] width 57 height 31
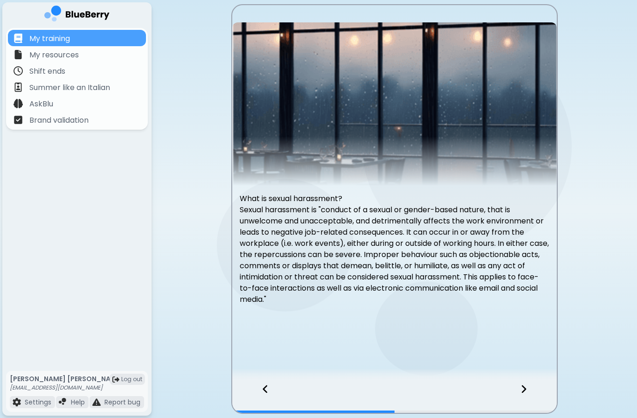
click at [530, 394] on div at bounding box center [528, 397] width 55 height 31
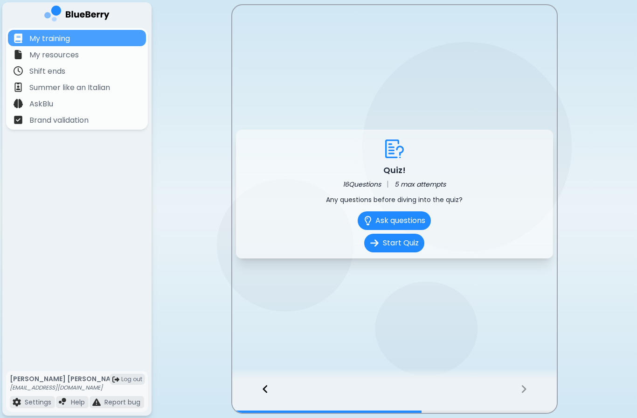
click at [273, 391] on div at bounding box center [260, 397] width 57 height 31
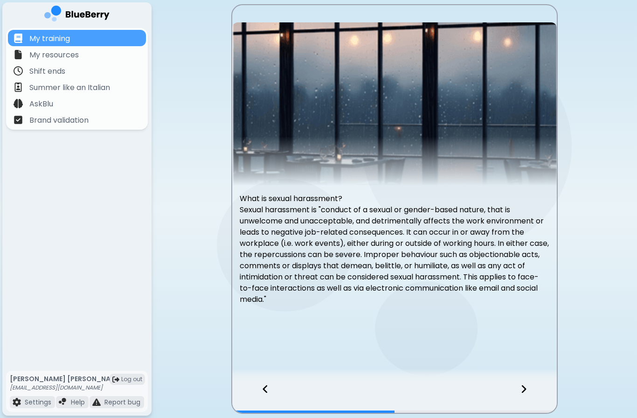
click at [534, 389] on div at bounding box center [528, 397] width 55 height 31
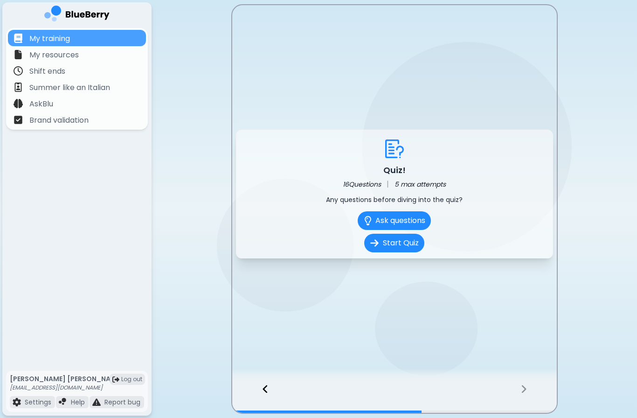
click at [409, 251] on button "Start Quiz" at bounding box center [394, 243] width 60 height 19
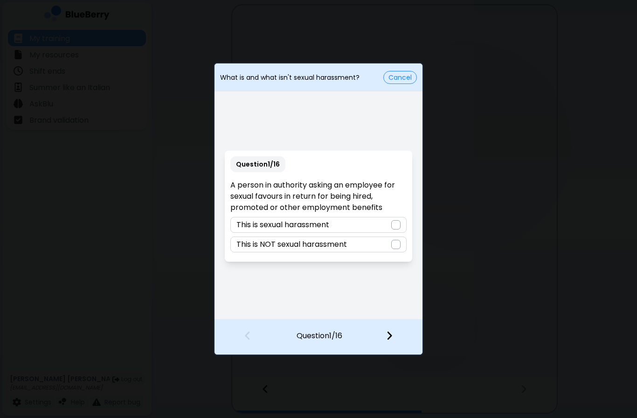
click at [385, 231] on div "This is sexual harassment" at bounding box center [318, 225] width 176 height 16
click at [403, 337] on div at bounding box center [394, 336] width 55 height 34
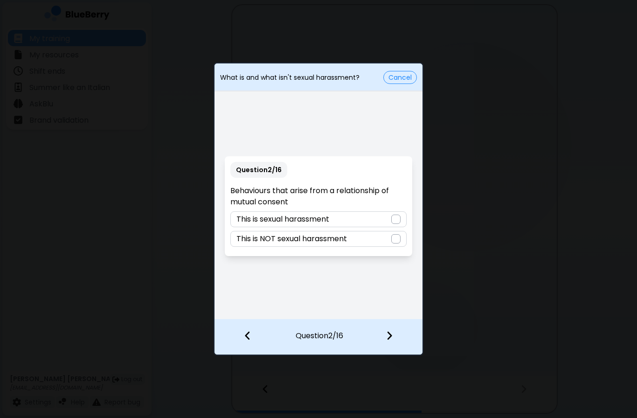
click at [380, 241] on div "This is NOT sexual harassment" at bounding box center [318, 239] width 176 height 16
click at [391, 337] on img at bounding box center [389, 335] width 7 height 10
click at [391, 239] on div at bounding box center [395, 238] width 9 height 9
click at [388, 341] on div at bounding box center [394, 336] width 55 height 34
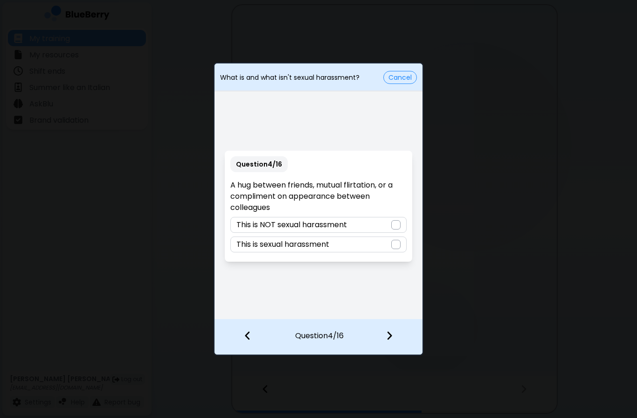
click at [391, 226] on div at bounding box center [395, 224] width 9 height 9
click at [400, 342] on div at bounding box center [394, 336] width 55 height 34
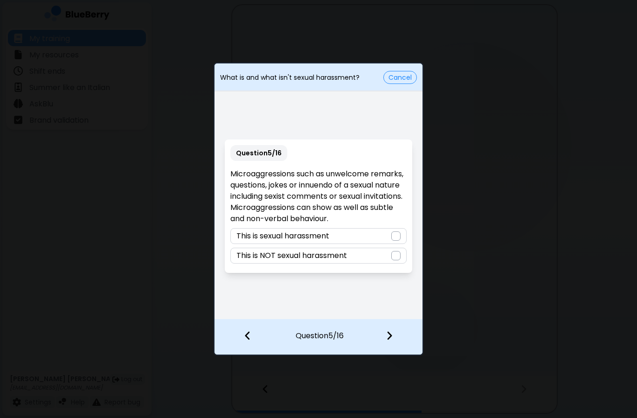
click at [395, 234] on div at bounding box center [395, 235] width 9 height 9
click at [390, 337] on img at bounding box center [389, 335] width 7 height 10
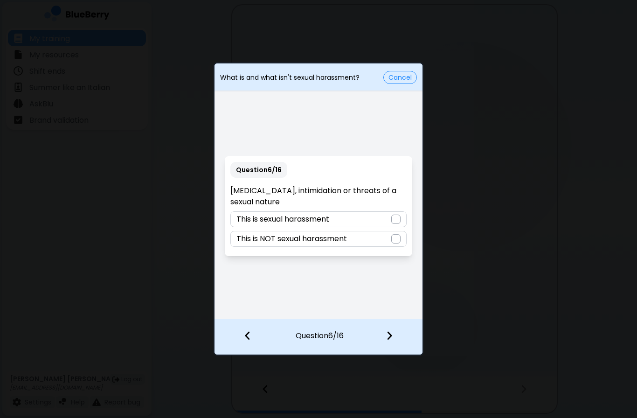
click at [388, 214] on div "This is sexual harassment" at bounding box center [318, 219] width 176 height 16
click at [389, 340] on img at bounding box center [389, 335] width 7 height 10
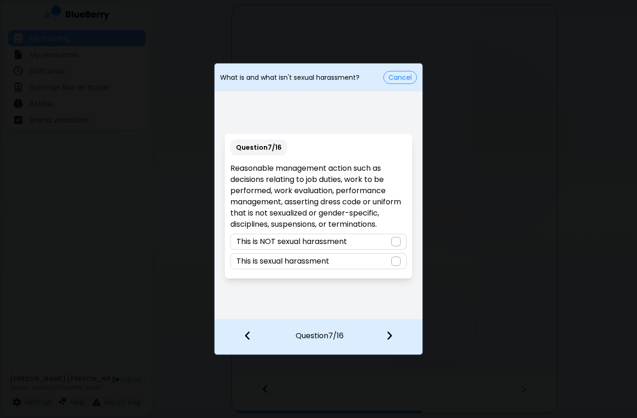
click at [386, 242] on div "This is NOT sexual harassment" at bounding box center [318, 242] width 176 height 16
click at [402, 340] on div at bounding box center [394, 336] width 55 height 34
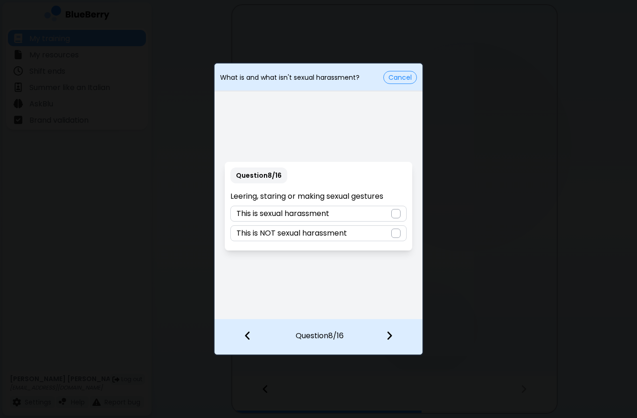
click at [386, 211] on div "This is sexual harassment" at bounding box center [318, 214] width 176 height 16
click at [392, 335] on img at bounding box center [389, 335] width 7 height 10
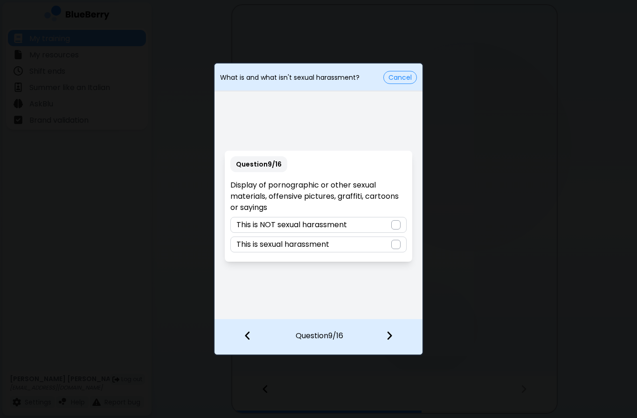
click at [386, 241] on div "This is sexual harassment" at bounding box center [318, 244] width 176 height 16
click at [392, 335] on img at bounding box center [389, 335] width 7 height 10
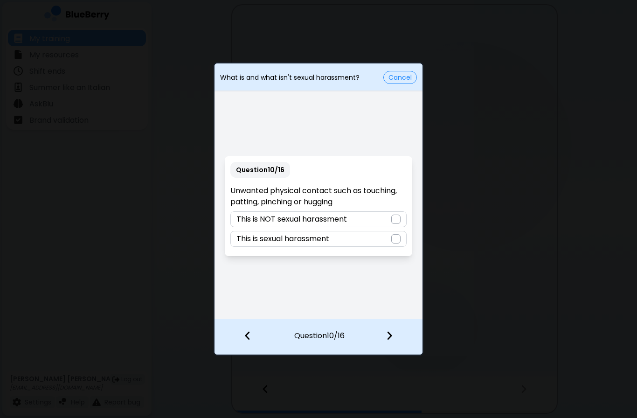
click at [391, 236] on div at bounding box center [395, 238] width 9 height 9
click at [390, 340] on img at bounding box center [389, 335] width 7 height 10
click at [394, 234] on div at bounding box center [395, 238] width 9 height 9
click at [394, 350] on div at bounding box center [394, 336] width 55 height 34
click at [391, 240] on div at bounding box center [395, 238] width 9 height 9
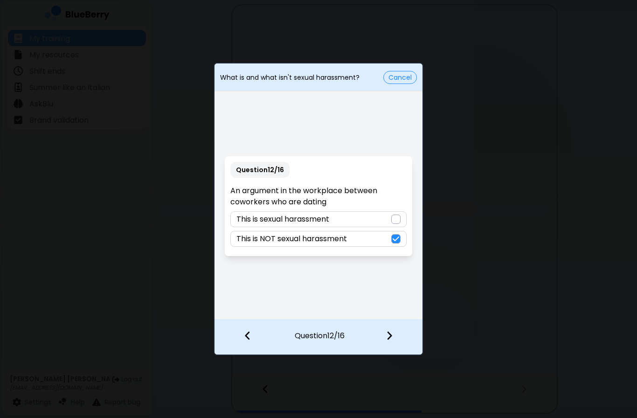
click at [399, 326] on div at bounding box center [394, 336] width 55 height 34
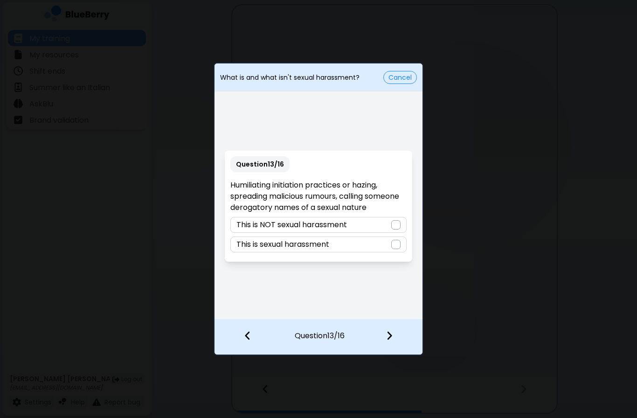
click at [388, 246] on div "This is sexual harassment" at bounding box center [318, 244] width 176 height 16
click at [392, 335] on img at bounding box center [389, 335] width 7 height 10
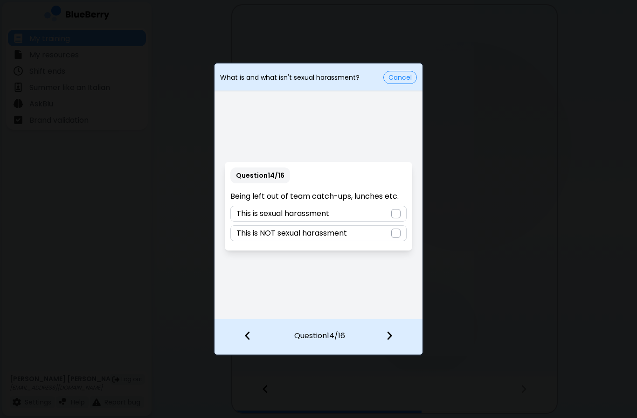
click at [401, 230] on div "This is NOT sexual harassment" at bounding box center [318, 233] width 176 height 16
click at [400, 334] on div at bounding box center [394, 336] width 55 height 34
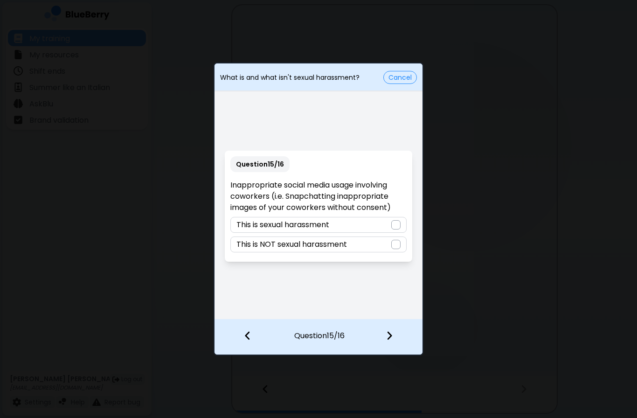
click at [399, 227] on div at bounding box center [395, 224] width 9 height 9
click at [399, 334] on div at bounding box center [394, 336] width 55 height 34
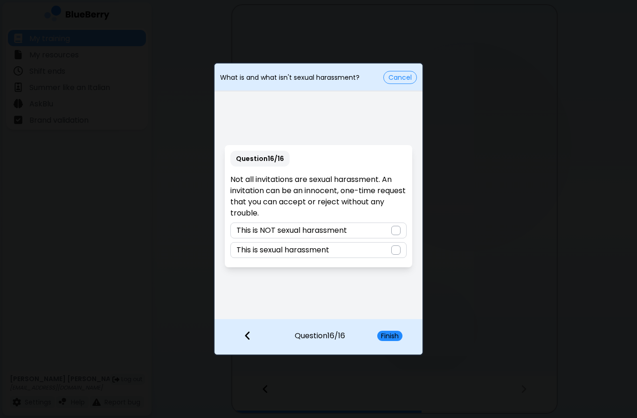
click at [392, 222] on div "This is NOT sexual harassment" at bounding box center [318, 230] width 176 height 16
click at [396, 330] on button "Finish" at bounding box center [389, 335] width 25 height 10
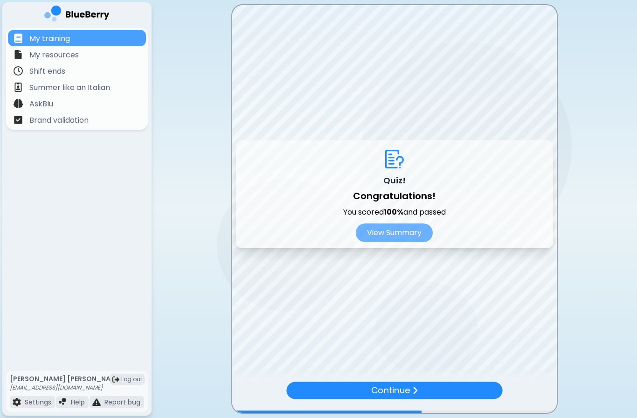
click at [457, 389] on div "Continue" at bounding box center [394, 390] width 216 height 17
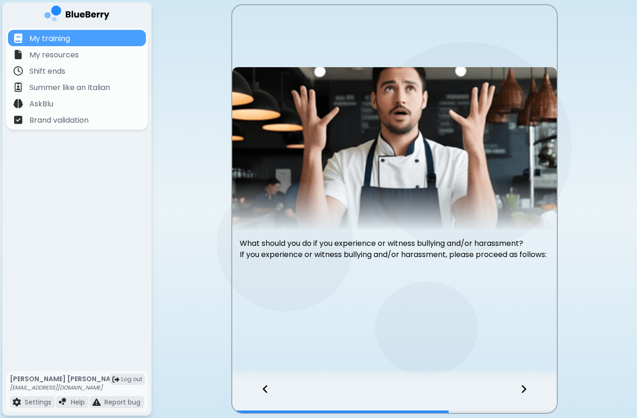
click at [521, 388] on icon at bounding box center [523, 389] width 7 height 10
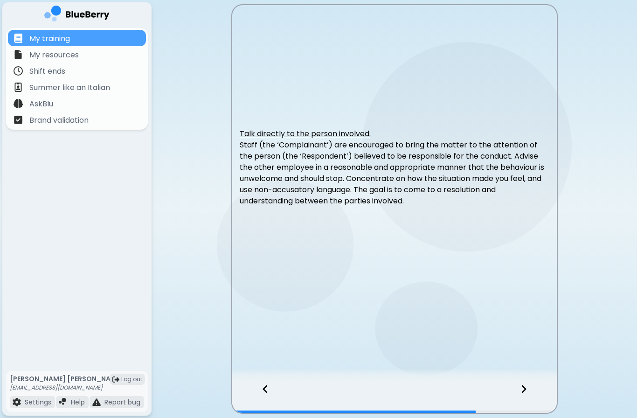
click at [536, 389] on div at bounding box center [528, 397] width 55 height 31
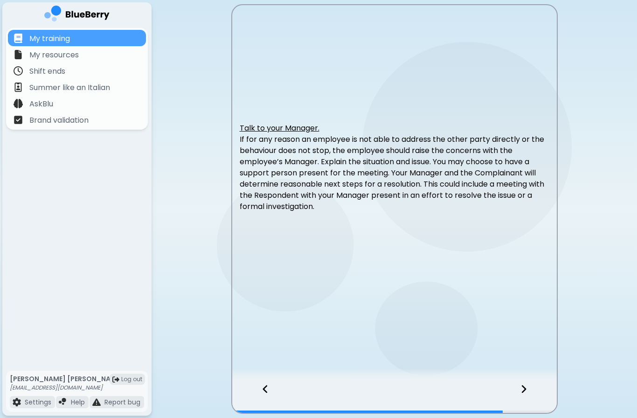
click at [519, 389] on div at bounding box center [528, 397] width 55 height 31
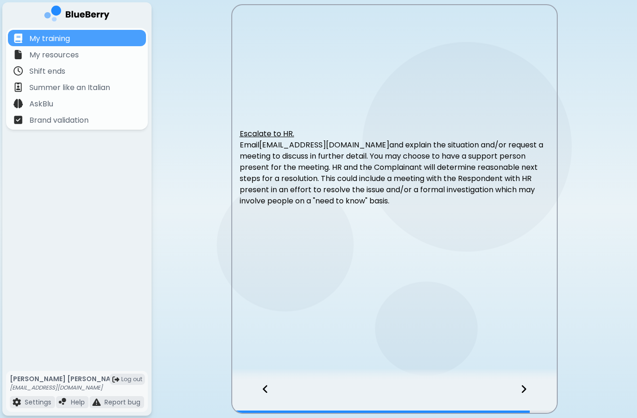
click at [276, 385] on div at bounding box center [260, 397] width 57 height 31
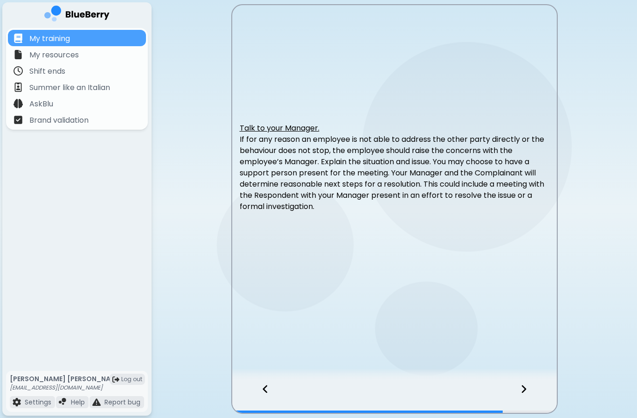
click at [268, 386] on div at bounding box center [260, 397] width 57 height 31
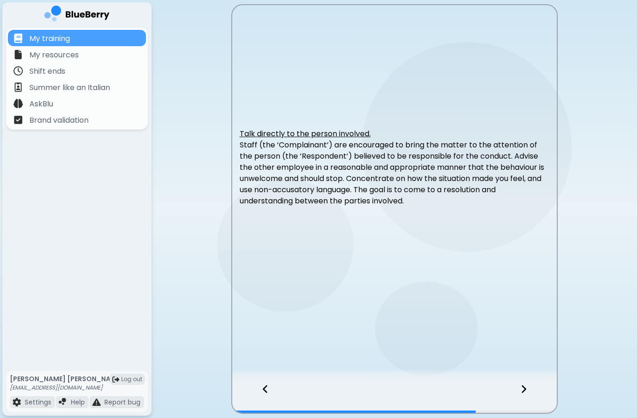
click at [552, 405] on div at bounding box center [528, 397] width 55 height 31
click at [536, 389] on div at bounding box center [528, 397] width 55 height 31
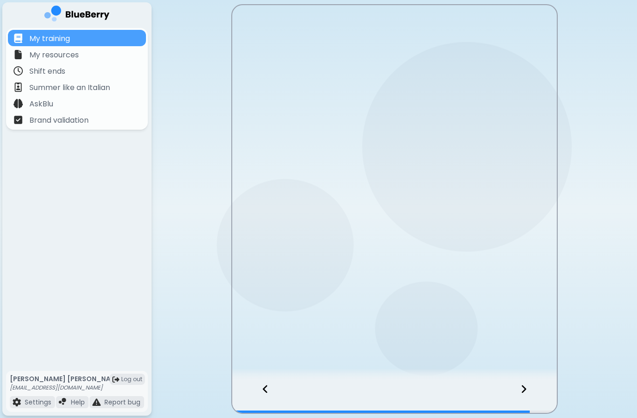
click at [532, 385] on div at bounding box center [528, 397] width 55 height 31
click at [531, 385] on div at bounding box center [528, 397] width 55 height 31
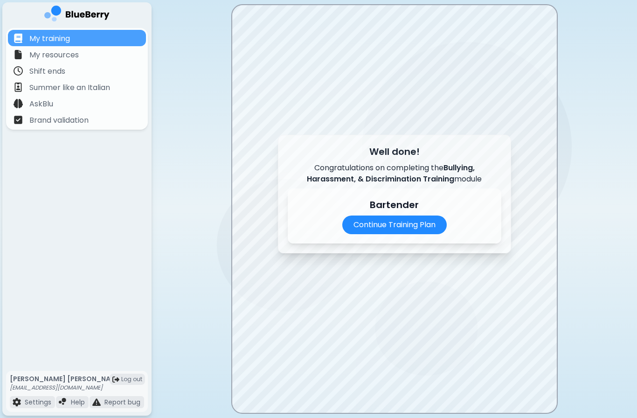
click at [416, 230] on p "Continue Training Plan" at bounding box center [394, 224] width 104 height 19
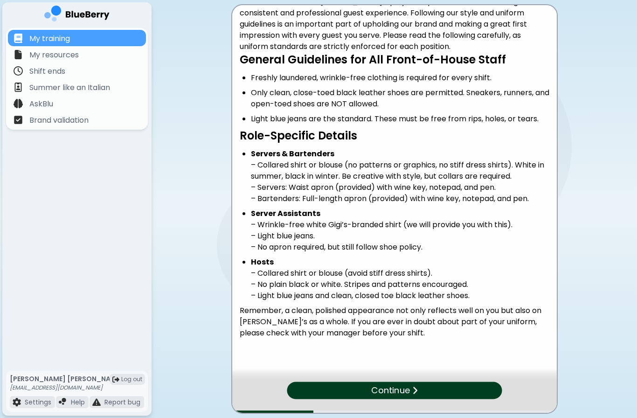
scroll to position [56, 0]
click at [453, 375] on div at bounding box center [394, 375] width 324 height 14
click at [434, 391] on div "Continue" at bounding box center [394, 390] width 210 height 17
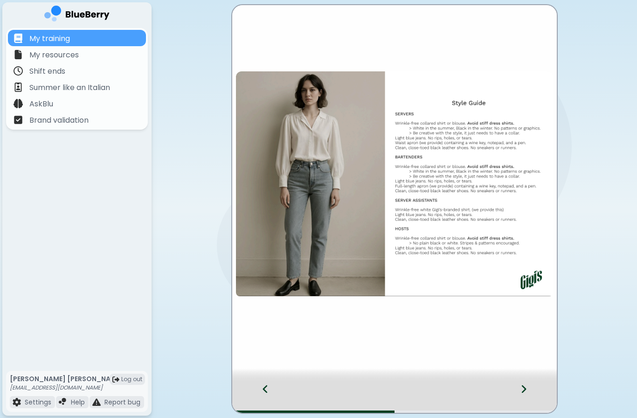
click at [525, 387] on icon at bounding box center [523, 389] width 7 height 10
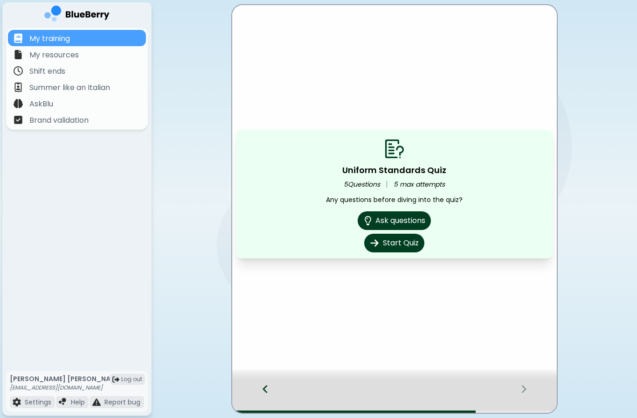
click at [409, 240] on button "Start Quiz" at bounding box center [394, 243] width 60 height 19
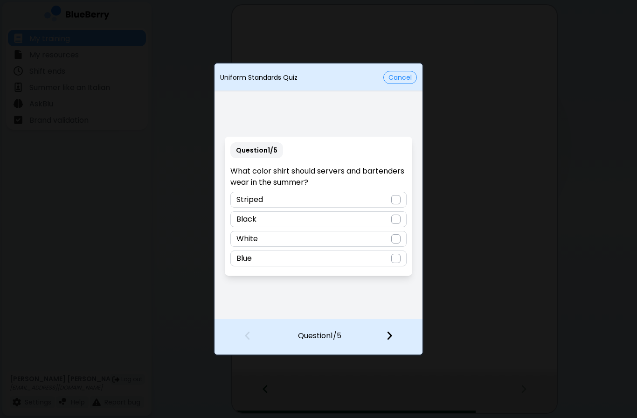
click at [379, 234] on div "White" at bounding box center [318, 239] width 176 height 16
click at [398, 345] on div at bounding box center [394, 336] width 55 height 34
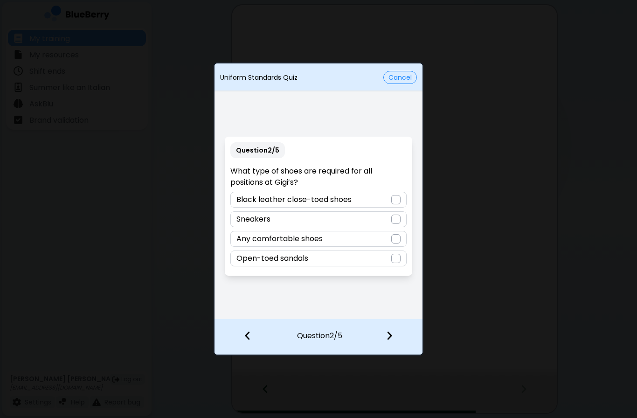
click at [391, 201] on div at bounding box center [395, 199] width 9 height 9
click at [401, 340] on div at bounding box center [394, 336] width 55 height 34
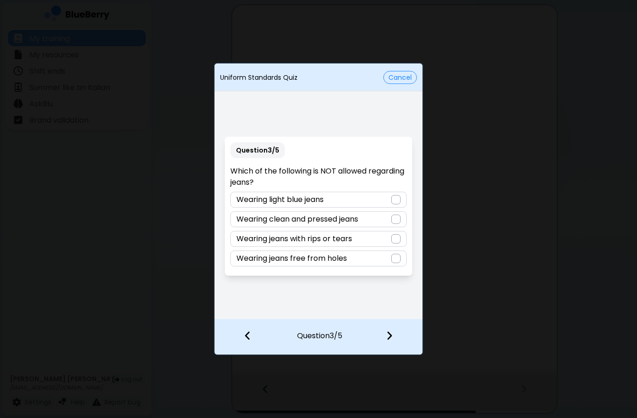
click at [399, 236] on div at bounding box center [395, 238] width 9 height 9
click at [401, 339] on div at bounding box center [394, 336] width 55 height 34
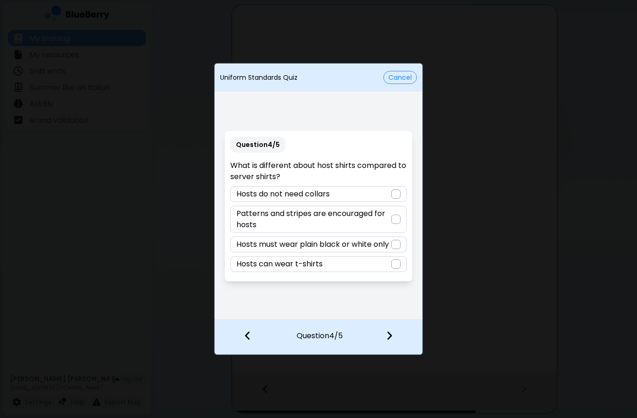
click at [396, 220] on div at bounding box center [395, 218] width 9 height 9
click at [391, 336] on img at bounding box center [389, 335] width 7 height 10
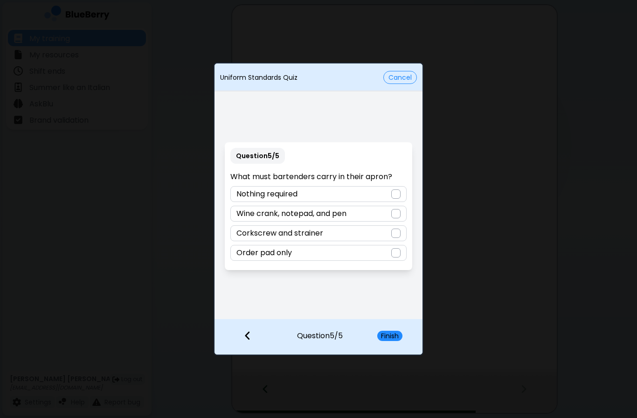
click at [388, 215] on div "Wine crank, notepad, and pen" at bounding box center [318, 214] width 176 height 16
click at [399, 331] on button "Finish" at bounding box center [389, 335] width 25 height 10
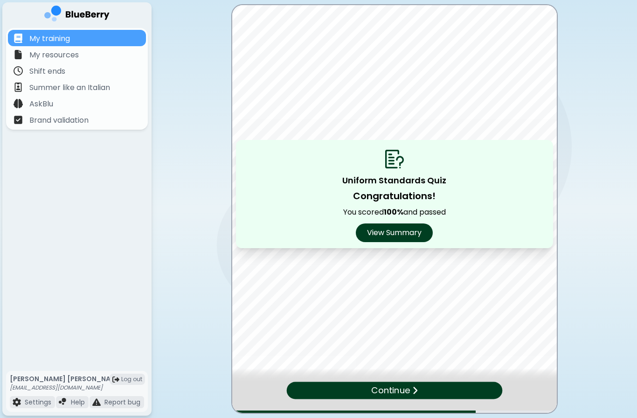
click at [415, 388] on img at bounding box center [415, 389] width 6 height 9
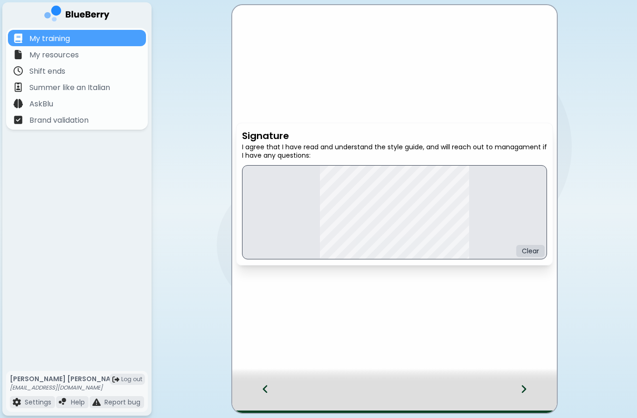
click at [522, 385] on icon at bounding box center [523, 389] width 5 height 8
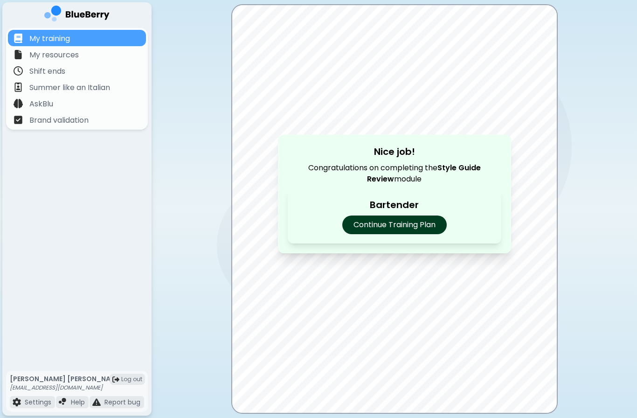
click at [432, 226] on p "Continue Training Plan" at bounding box center [394, 224] width 104 height 19
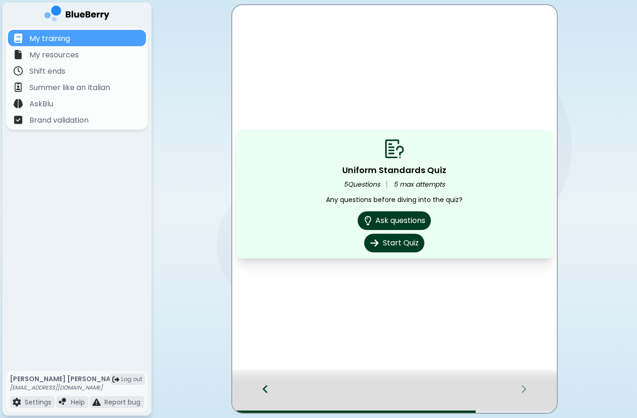
click at [412, 242] on button "Start Quiz" at bounding box center [394, 243] width 60 height 19
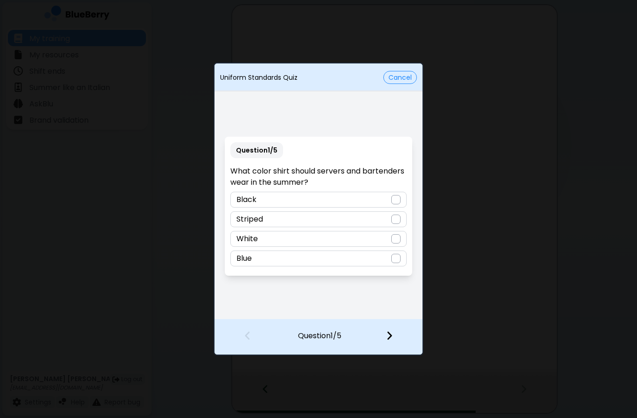
click at [387, 238] on div "White" at bounding box center [318, 239] width 176 height 16
click at [401, 340] on div at bounding box center [394, 336] width 55 height 34
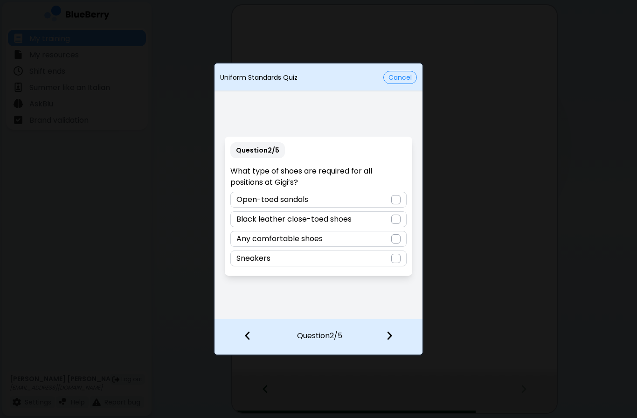
click at [381, 221] on div "Black leather close-toed shoes" at bounding box center [318, 219] width 176 height 16
click at [397, 332] on div at bounding box center [394, 336] width 55 height 34
click at [385, 241] on div "Wearing jeans free from holes" at bounding box center [318, 239] width 176 height 16
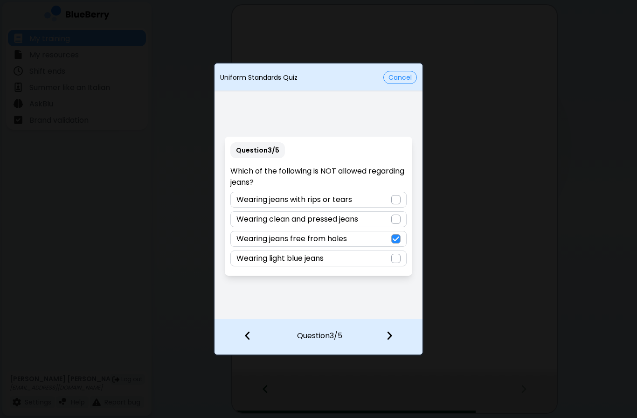
click at [387, 200] on div "Wearing jeans with rips or tears" at bounding box center [318, 200] width 176 height 16
click at [401, 331] on div at bounding box center [394, 336] width 55 height 34
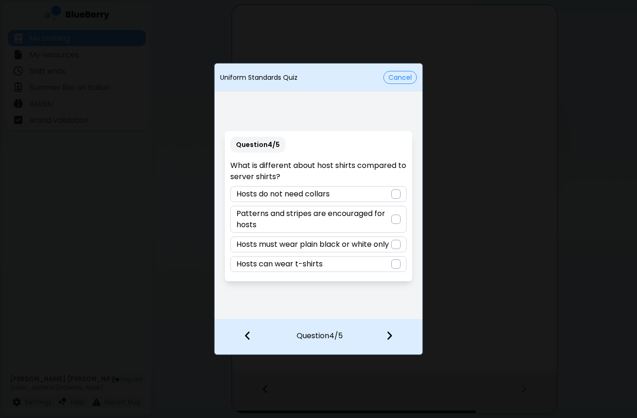
click at [385, 216] on p "Patterns and stripes are encouraged for hosts" at bounding box center [313, 219] width 154 height 22
click at [391, 335] on img at bounding box center [389, 335] width 7 height 10
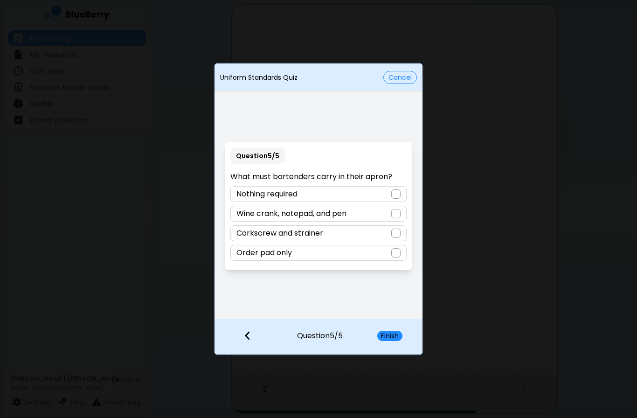
click at [392, 213] on div at bounding box center [395, 213] width 9 height 9
click at [395, 335] on button "Finish" at bounding box center [389, 335] width 25 height 10
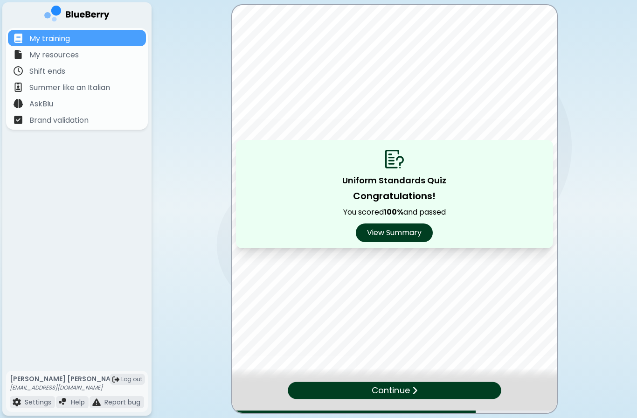
click at [437, 388] on div "Continue" at bounding box center [394, 390] width 213 height 17
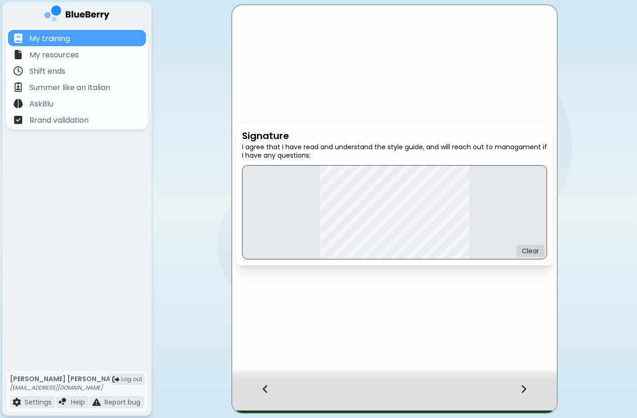
click at [527, 398] on div at bounding box center [528, 397] width 55 height 31
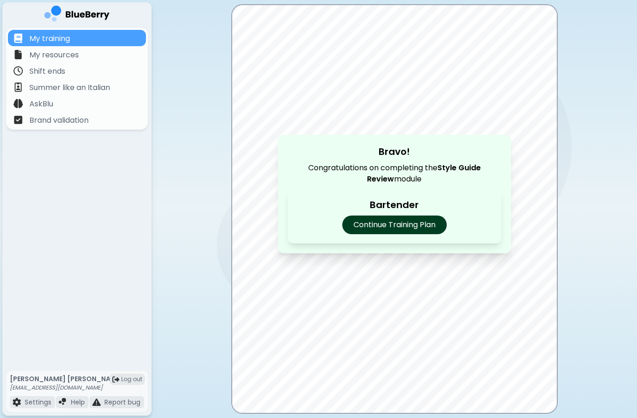
click at [435, 220] on p "Continue Training Plan" at bounding box center [394, 224] width 104 height 19
click at [416, 224] on p "Continue Training Plan" at bounding box center [394, 224] width 104 height 19
click at [392, 230] on p "Continue Training Plan" at bounding box center [394, 224] width 104 height 19
click at [405, 228] on p "Continue Training Plan" at bounding box center [394, 224] width 104 height 19
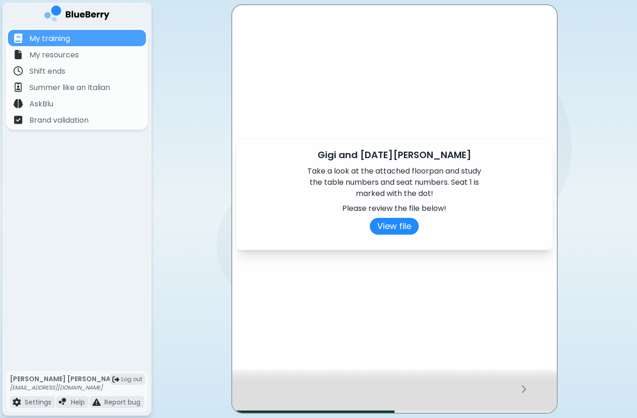
click at [387, 221] on button "View file" at bounding box center [394, 226] width 49 height 17
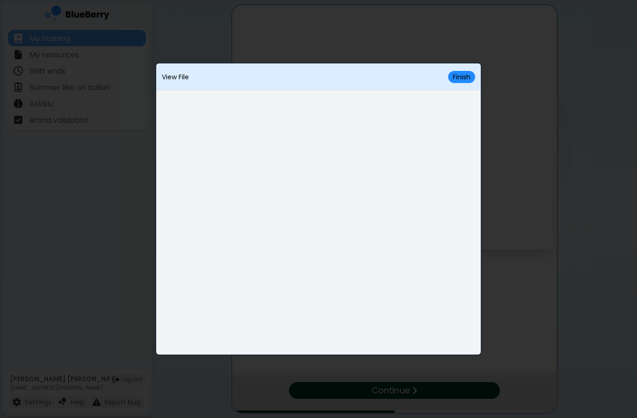
click at [468, 74] on button "Finish" at bounding box center [461, 77] width 27 height 12
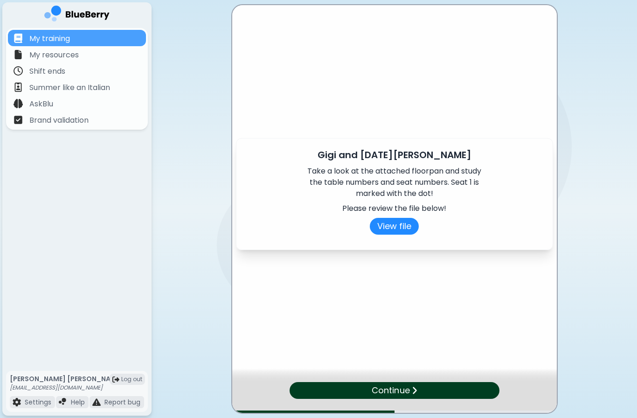
click at [398, 385] on p "Continue" at bounding box center [390, 390] width 38 height 13
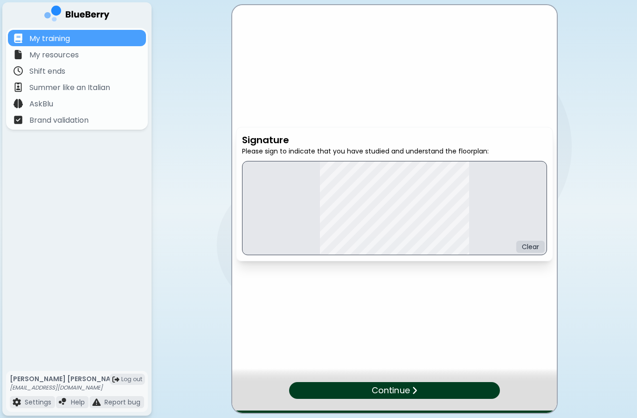
click at [523, 387] on div "Continue" at bounding box center [394, 397] width 324 height 31
click at [428, 378] on div at bounding box center [394, 375] width 324 height 14
click at [417, 385] on img at bounding box center [415, 389] width 6 height 9
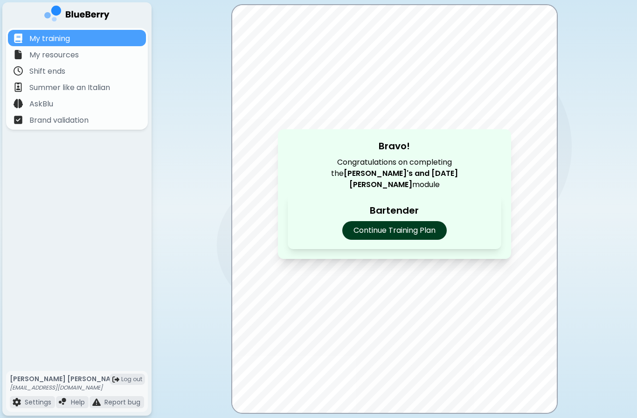
click at [372, 221] on p "Continue Training Plan" at bounding box center [394, 230] width 104 height 19
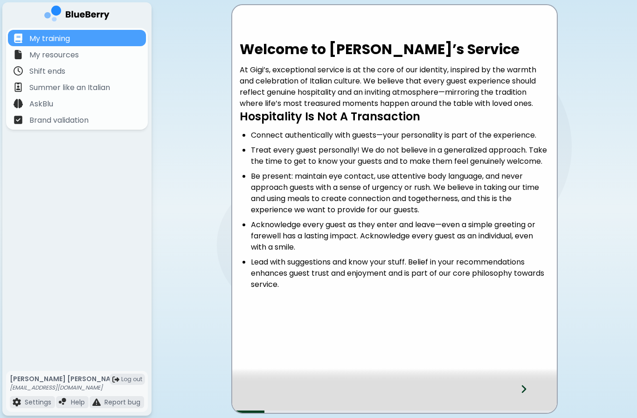
click at [529, 394] on div at bounding box center [528, 397] width 55 height 31
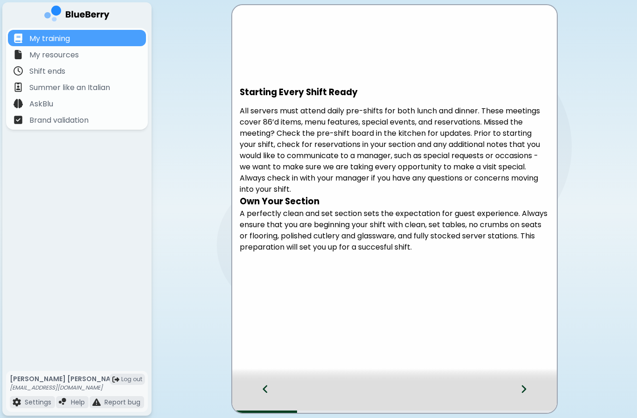
click at [525, 397] on div at bounding box center [528, 397] width 55 height 31
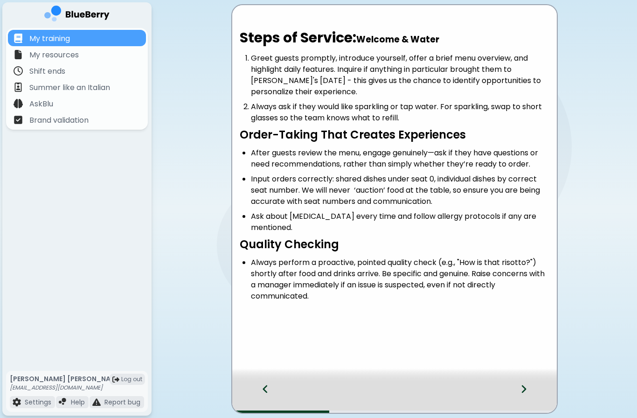
click at [528, 393] on div at bounding box center [528, 397] width 55 height 31
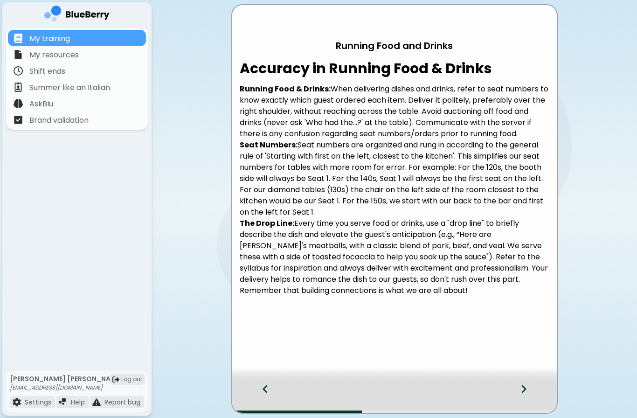
click at [530, 392] on div at bounding box center [528, 397] width 55 height 31
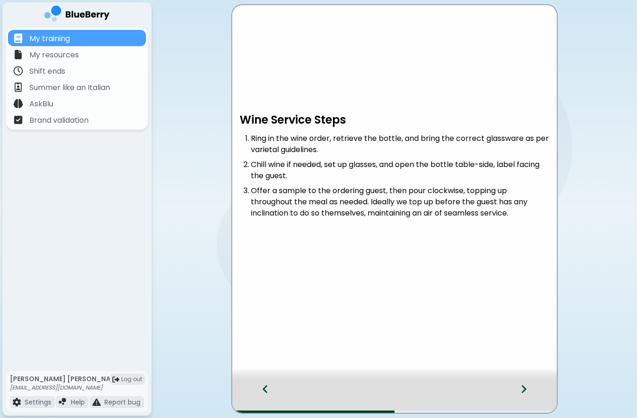
click at [534, 394] on div at bounding box center [528, 397] width 55 height 31
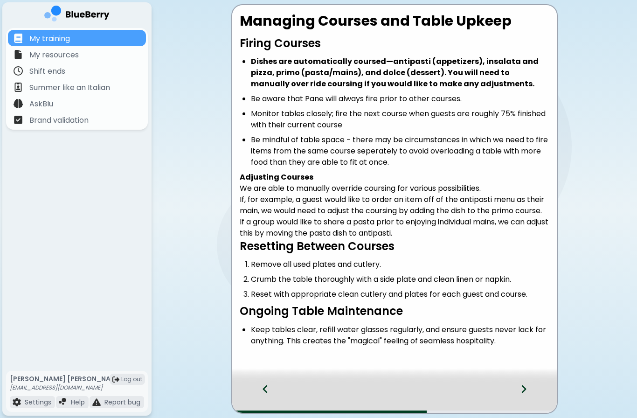
click at [527, 392] on div at bounding box center [528, 397] width 55 height 31
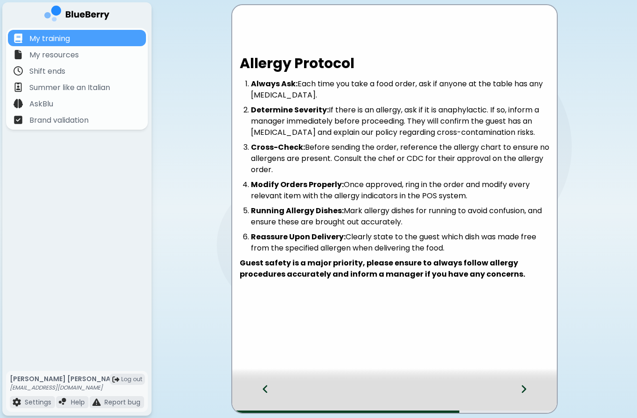
click at [525, 392] on icon at bounding box center [523, 389] width 7 height 10
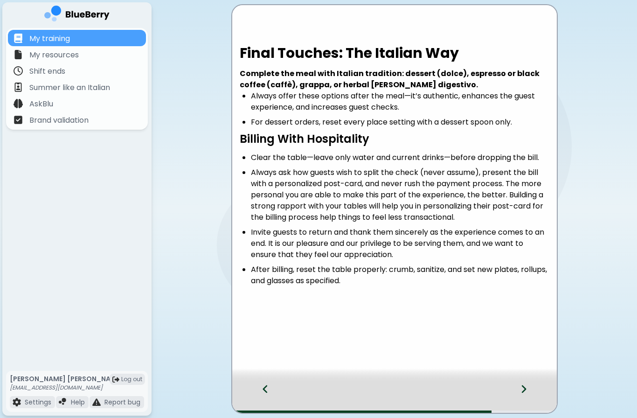
click at [534, 379] on div at bounding box center [394, 375] width 324 height 14
click at [531, 390] on div at bounding box center [528, 397] width 55 height 31
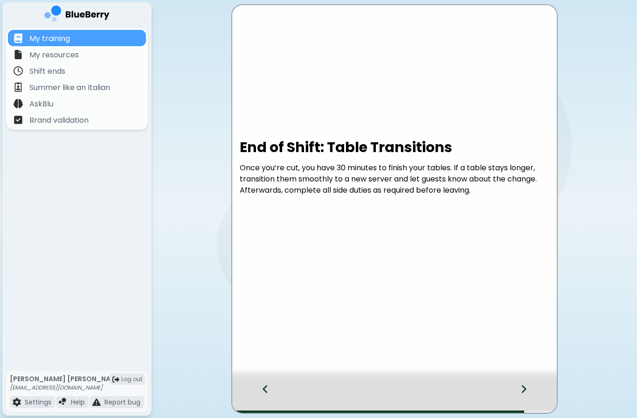
click at [531, 394] on div at bounding box center [528, 397] width 55 height 31
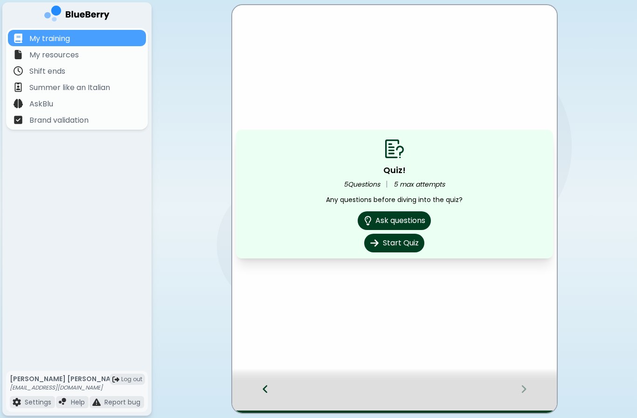
click at [406, 241] on button "Start Quiz" at bounding box center [394, 243] width 60 height 19
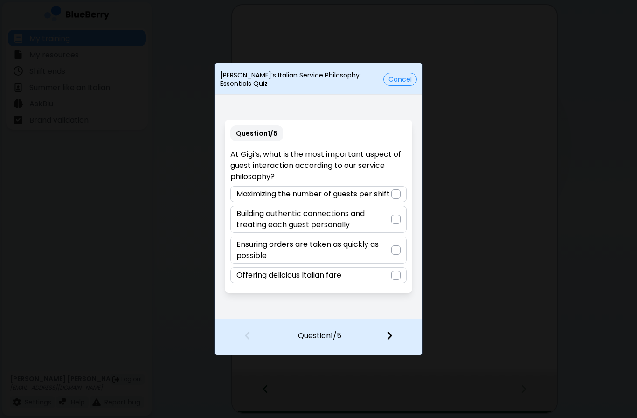
click at [384, 227] on p "Building authentic connections and treating each guest personally" at bounding box center [313, 219] width 154 height 22
click at [392, 332] on img at bounding box center [389, 335] width 7 height 10
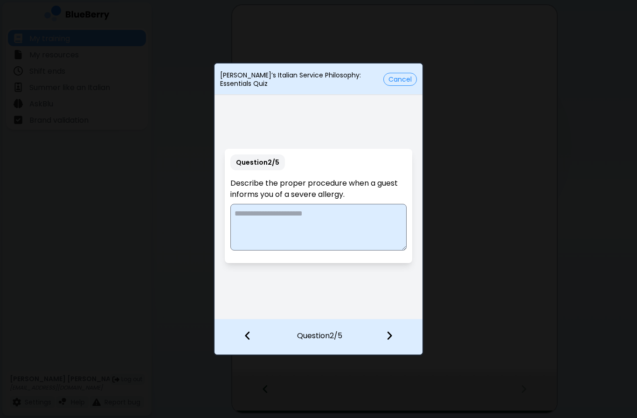
click at [384, 226] on textarea at bounding box center [318, 227] width 176 height 47
click at [371, 225] on textarea at bounding box center [318, 227] width 176 height 47
click at [158, 277] on div "**********" at bounding box center [318, 209] width 637 height 418
click at [377, 220] on textarea "**********" at bounding box center [318, 227] width 176 height 47
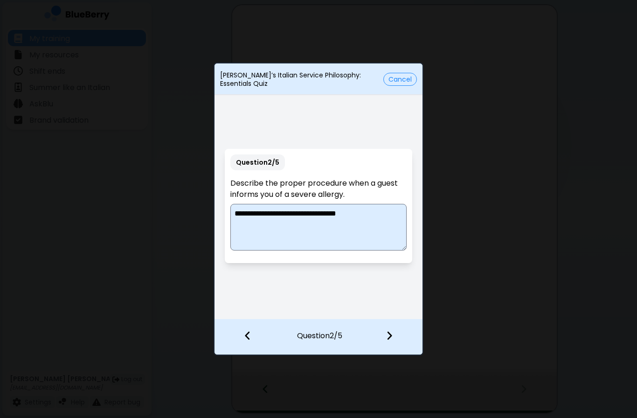
click at [159, 292] on div "**********" at bounding box center [318, 209] width 637 height 418
click at [371, 220] on textarea "**********" at bounding box center [318, 227] width 176 height 47
type textarea "**********"
click at [391, 332] on img at bounding box center [389, 335] width 7 height 10
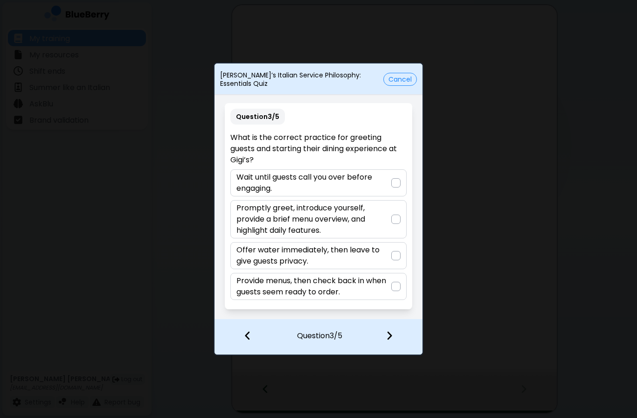
click at [382, 208] on p "Promptly greet, introduce yourself, provide a brief menu overview, and highligh…" at bounding box center [313, 219] width 154 height 34
click at [392, 333] on img at bounding box center [389, 335] width 7 height 10
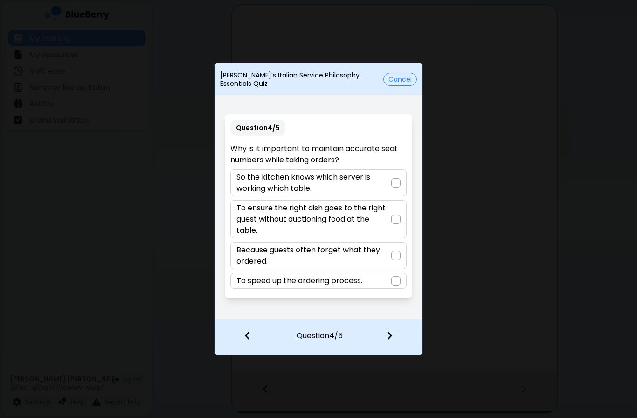
click at [391, 225] on p "To ensure the right dish goes to the right guest without auctioning food at the…" at bounding box center [313, 219] width 154 height 34
click at [391, 335] on img at bounding box center [389, 335] width 7 height 10
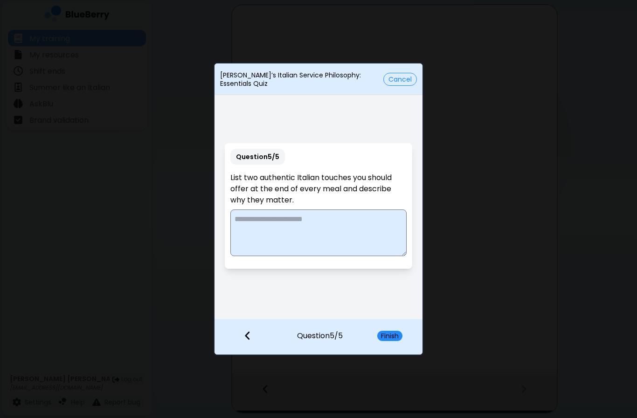
click at [376, 232] on textarea at bounding box center [318, 232] width 176 height 47
type textarea "**********"
click at [401, 336] on button "Finish" at bounding box center [389, 335] width 25 height 10
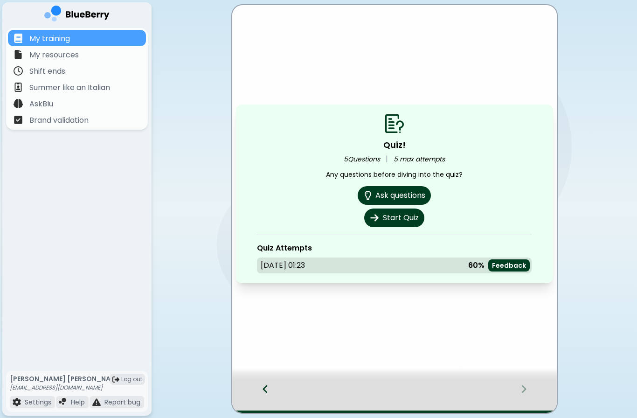
click at [517, 266] on p "Feedback" at bounding box center [509, 265] width 34 height 8
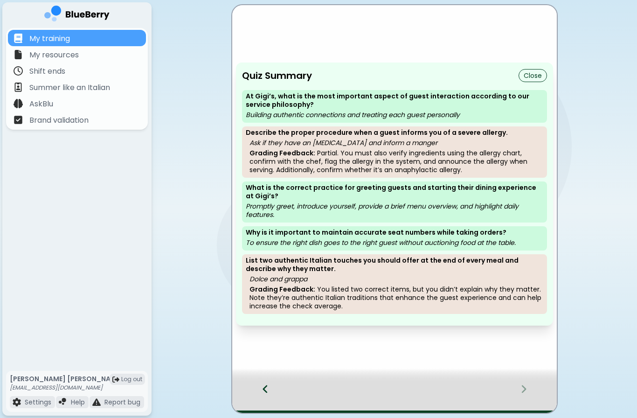
click at [189, 393] on main "Quiz Summary Close At Gigi’s, what is the most important aspect of guest intera…" at bounding box center [318, 209] width 637 height 418
click at [514, 383] on div at bounding box center [528, 397] width 55 height 31
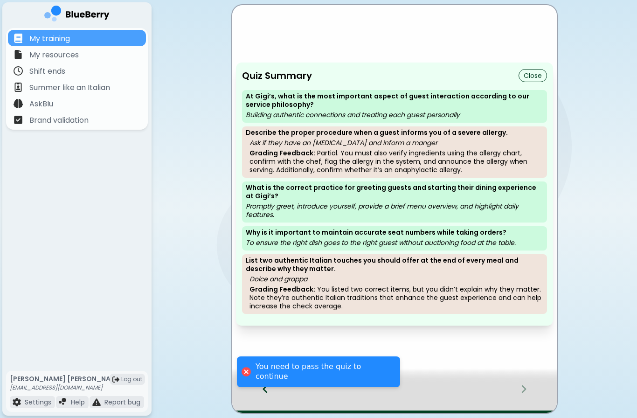
click at [246, 385] on div "You need to pass the quiz to continue" at bounding box center [318, 371] width 163 height 31
click at [250, 387] on div "You need to pass the quiz to continue" at bounding box center [318, 371] width 163 height 31
click at [249, 378] on div at bounding box center [246, 371] width 13 height 13
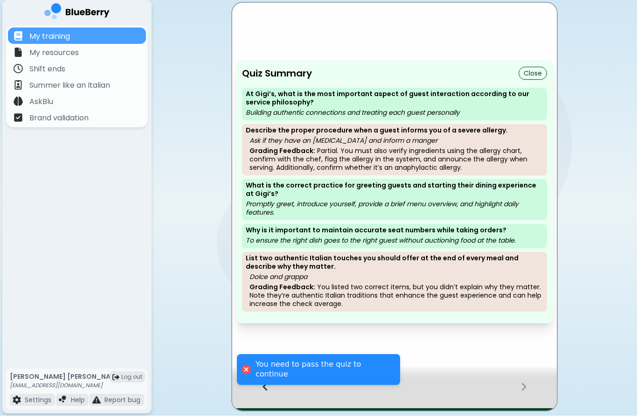
click at [251, 376] on div at bounding box center [245, 371] width 9 height 9
click at [521, 69] on button "Close" at bounding box center [532, 75] width 28 height 13
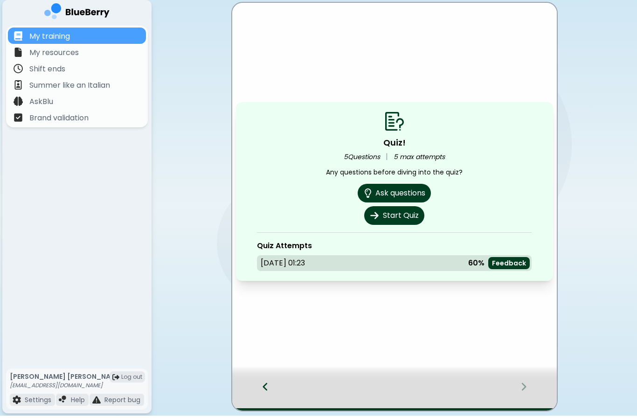
click at [401, 218] on button "Start Quiz" at bounding box center [394, 217] width 60 height 19
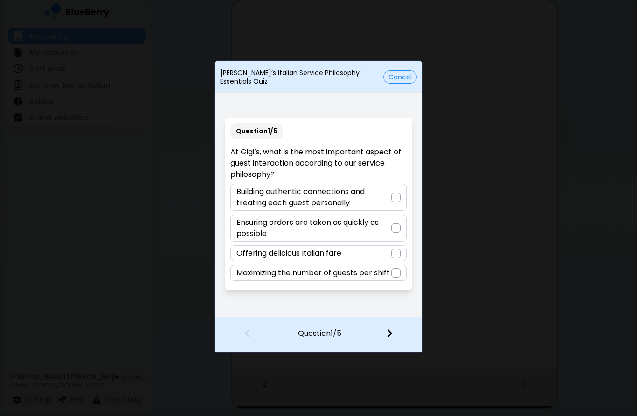
click at [387, 193] on p "Building authentic connections and treating each guest personally" at bounding box center [313, 199] width 154 height 22
click at [392, 331] on img at bounding box center [389, 335] width 7 height 10
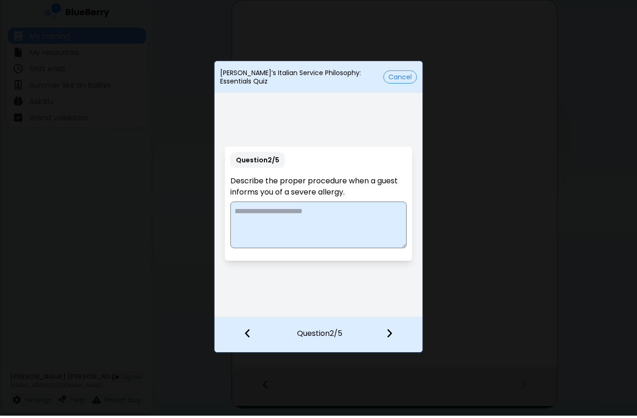
click at [378, 223] on textarea at bounding box center [318, 227] width 176 height 47
click at [156, 296] on div "**********" at bounding box center [318, 209] width 637 height 418
click at [151, 296] on div "**********" at bounding box center [318, 209] width 637 height 418
click at [379, 234] on textarea "**********" at bounding box center [318, 227] width 176 height 47
click at [322, 214] on textarea "**********" at bounding box center [318, 227] width 176 height 47
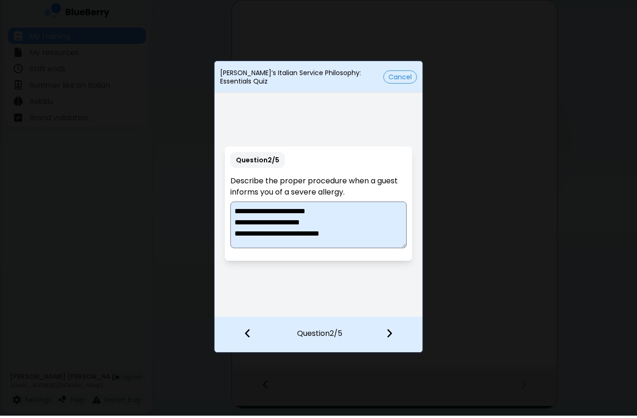
click at [158, 291] on div "**********" at bounding box center [318, 209] width 637 height 418
click at [158, 290] on div "**********" at bounding box center [318, 209] width 637 height 418
click at [154, 296] on div "**********" at bounding box center [318, 209] width 637 height 418
click at [334, 217] on textarea "**********" at bounding box center [318, 227] width 176 height 47
click at [157, 245] on div "**********" at bounding box center [318, 209] width 637 height 418
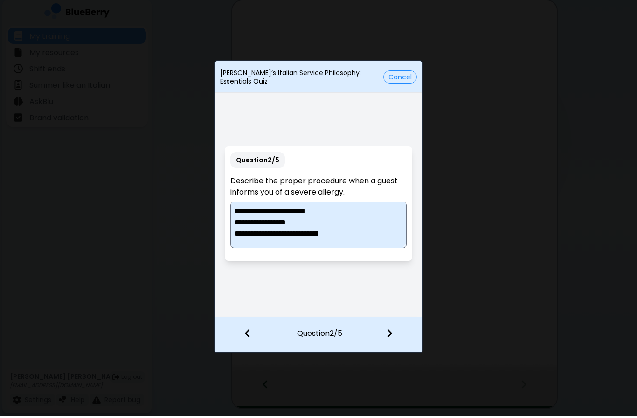
click at [307, 227] on textarea "**********" at bounding box center [318, 227] width 176 height 47
click at [369, 234] on textarea "**********" at bounding box center [318, 227] width 176 height 47
click at [327, 215] on textarea "**********" at bounding box center [318, 227] width 176 height 47
click at [361, 225] on textarea "**********" at bounding box center [318, 227] width 176 height 47
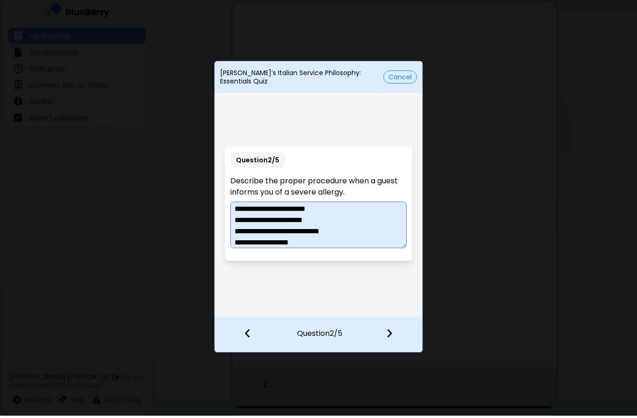
scroll to position [29, 0]
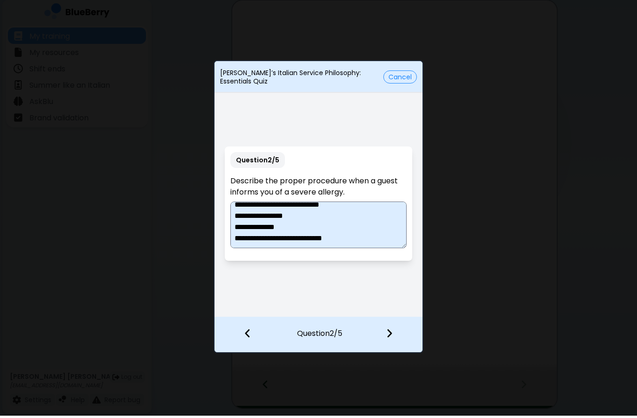
type textarea "**********"
click at [392, 336] on img at bounding box center [389, 335] width 7 height 10
click at [400, 332] on div at bounding box center [394, 337] width 56 height 34
click at [392, 331] on div at bounding box center [386, 335] width 27 height 9
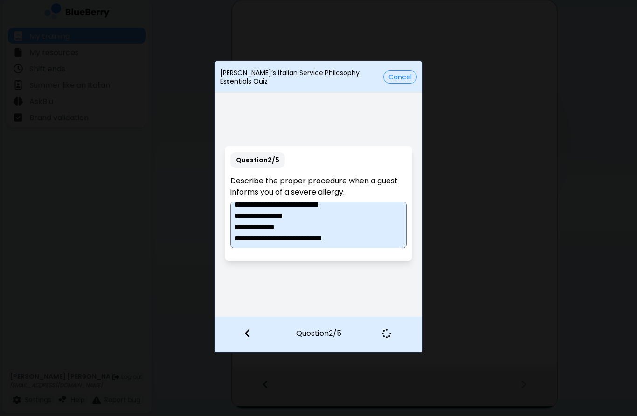
click at [388, 332] on img at bounding box center [386, 335] width 9 height 9
click at [242, 210] on textarea "**********" at bounding box center [318, 227] width 176 height 47
click at [242, 209] on textarea "**********" at bounding box center [318, 227] width 176 height 47
click at [252, 212] on textarea "**********" at bounding box center [318, 227] width 176 height 47
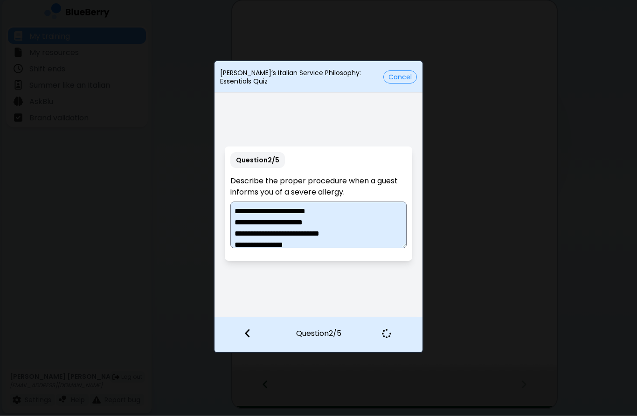
click at [252, 212] on textarea "**********" at bounding box center [318, 227] width 176 height 47
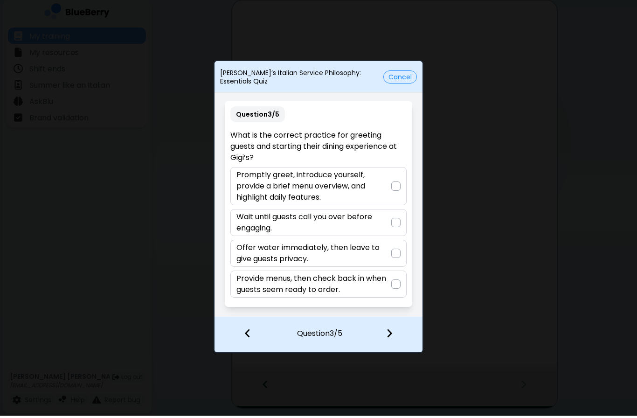
click at [378, 184] on p "Promptly greet, introduce yourself, provide a brief menu overview, and highligh…" at bounding box center [313, 189] width 154 height 34
click at [392, 330] on img at bounding box center [389, 335] width 7 height 10
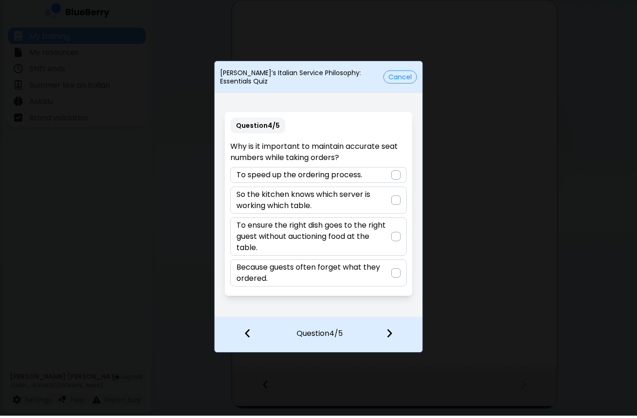
click at [389, 233] on p "To ensure the right dish goes to the right guest without auctioning food at the…" at bounding box center [313, 239] width 154 height 34
click at [393, 342] on div at bounding box center [394, 336] width 55 height 34
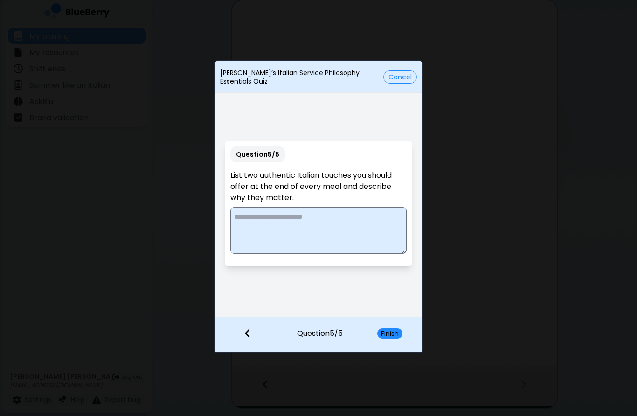
click at [374, 226] on textarea at bounding box center [318, 232] width 176 height 47
click at [326, 220] on textarea "**********" at bounding box center [318, 232] width 176 height 47
click at [322, 216] on textarea "**********" at bounding box center [318, 232] width 176 height 47
click at [352, 222] on textarea "**********" at bounding box center [318, 232] width 176 height 47
click at [393, 333] on button "Finish" at bounding box center [389, 335] width 25 height 10
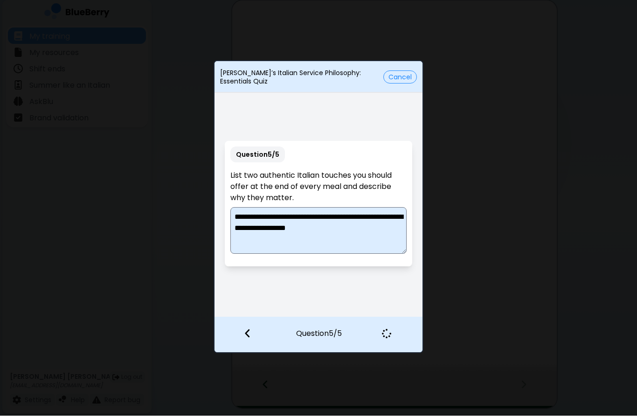
click at [274, 218] on textarea "**********" at bounding box center [318, 232] width 176 height 47
type textarea "**********"
click at [391, 331] on div at bounding box center [386, 335] width 27 height 9
click at [376, 236] on textarea "**********" at bounding box center [318, 232] width 176 height 47
click at [387, 332] on img at bounding box center [386, 335] width 9 height 9
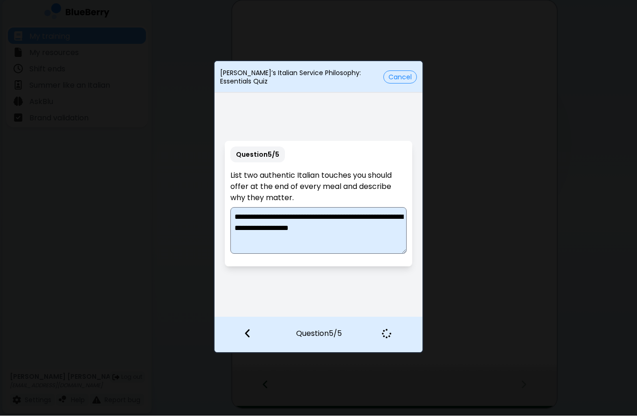
click at [246, 331] on img at bounding box center [247, 335] width 7 height 10
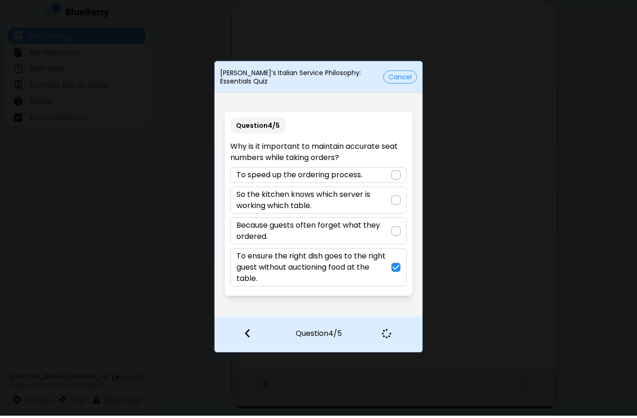
click at [391, 335] on img at bounding box center [386, 335] width 9 height 9
click at [390, 332] on img at bounding box center [386, 335] width 9 height 9
click at [383, 340] on div at bounding box center [394, 337] width 56 height 34
click at [397, 338] on div at bounding box center [394, 337] width 56 height 34
click at [394, 76] on button "Cancel" at bounding box center [400, 79] width 34 height 13
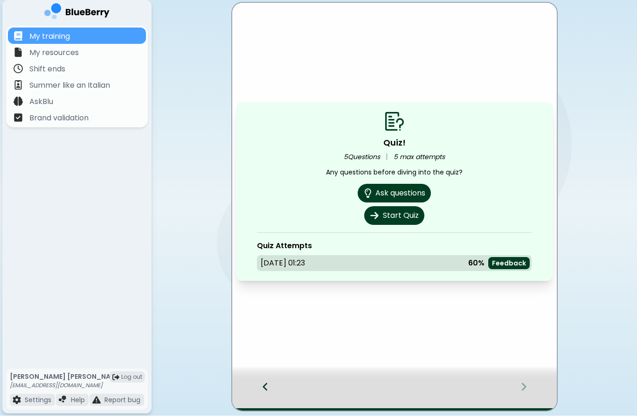
click at [406, 218] on button "Start Quiz" at bounding box center [394, 217] width 60 height 19
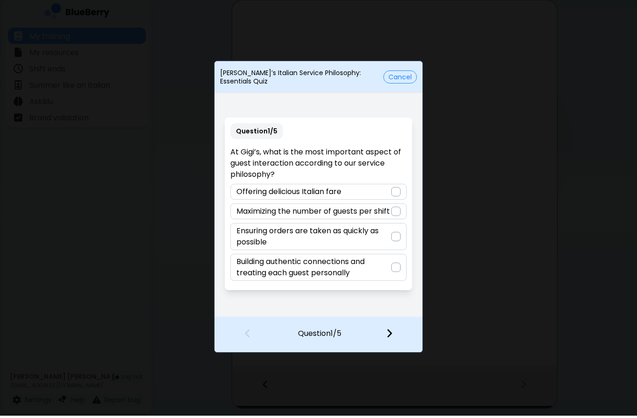
click at [385, 274] on p "Building authentic connections and treating each guest personally" at bounding box center [313, 269] width 154 height 22
click at [399, 330] on div at bounding box center [394, 336] width 55 height 34
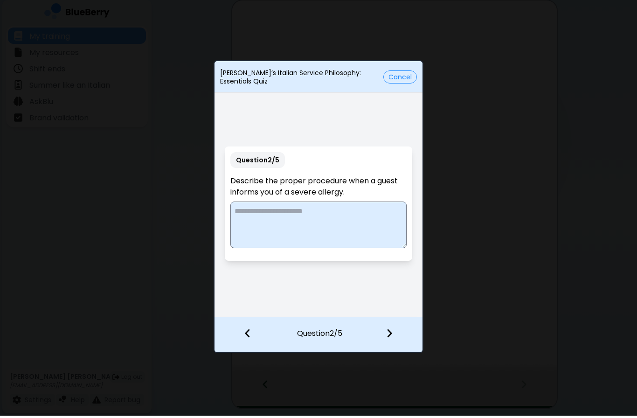
click at [363, 217] on textarea at bounding box center [318, 227] width 176 height 47
click at [275, 208] on textarea at bounding box center [318, 227] width 176 height 47
paste textarea "**********"
type textarea "**********"
click at [390, 336] on img at bounding box center [389, 335] width 7 height 10
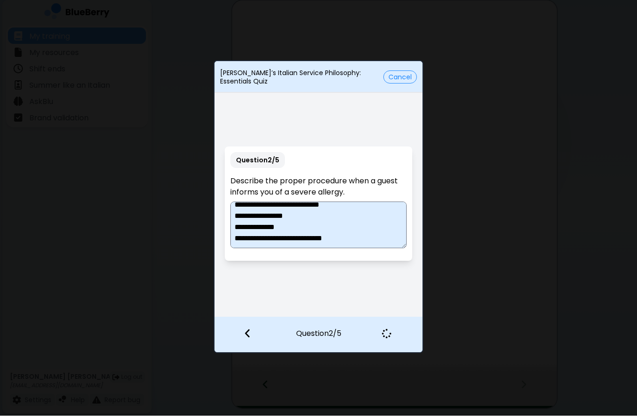
click at [390, 336] on img at bounding box center [386, 335] width 9 height 9
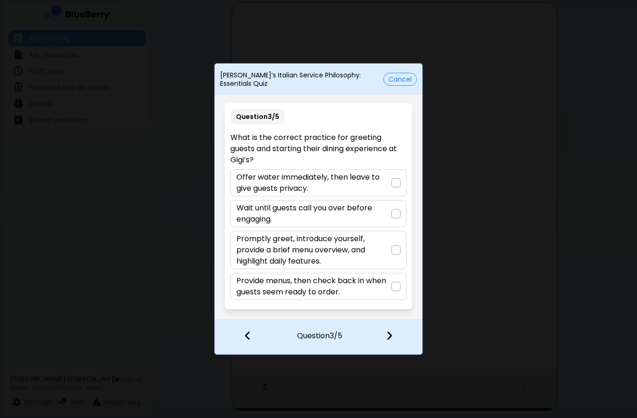
click at [375, 246] on p "Promptly greet, introduce yourself, provide a brief menu overview, and highligh…" at bounding box center [313, 250] width 154 height 34
click at [396, 335] on div at bounding box center [394, 336] width 55 height 34
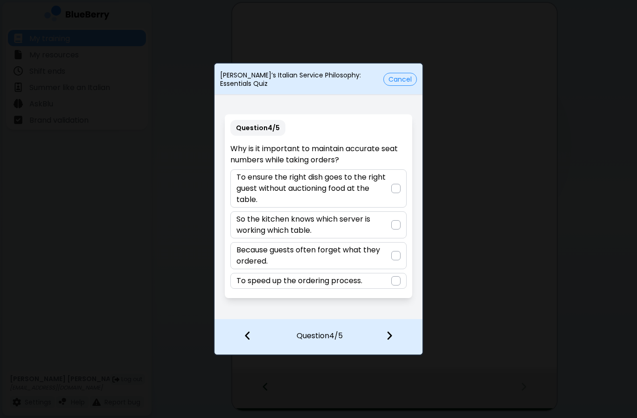
click at [386, 194] on p "To ensure the right dish goes to the right guest without auctioning food at the…" at bounding box center [313, 189] width 154 height 34
click at [397, 332] on div at bounding box center [394, 336] width 55 height 34
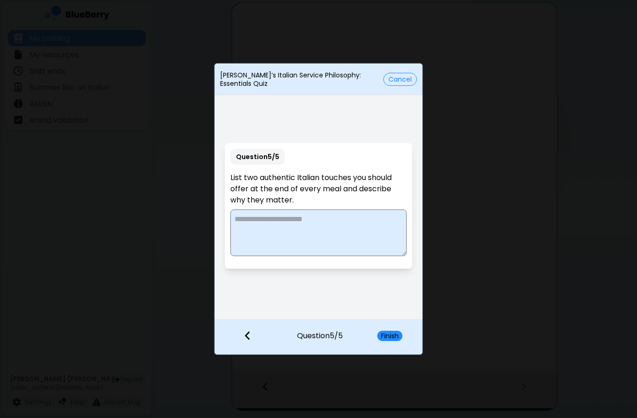
click at [377, 232] on textarea at bounding box center [318, 232] width 176 height 47
click at [161, 295] on div "**********" at bounding box center [318, 209] width 637 height 418
click at [160, 294] on div "**********" at bounding box center [318, 209] width 637 height 418
click at [304, 236] on textarea "**********" at bounding box center [318, 232] width 176 height 47
click at [318, 234] on textarea "**********" at bounding box center [318, 232] width 176 height 47
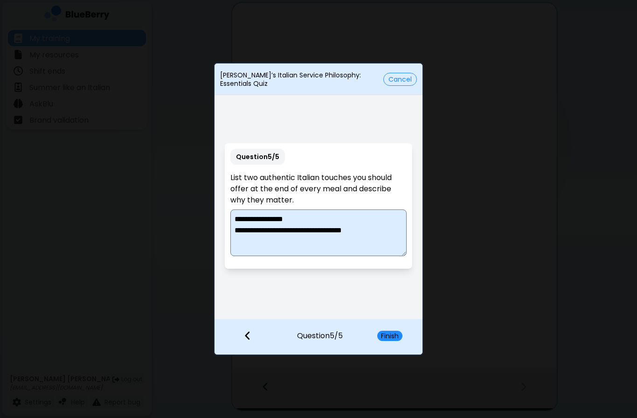
click at [318, 234] on textarea "**********" at bounding box center [318, 232] width 176 height 47
click at [348, 226] on textarea "**********" at bounding box center [318, 232] width 176 height 47
type textarea "**********"
click at [397, 336] on button "Finish" at bounding box center [389, 335] width 25 height 10
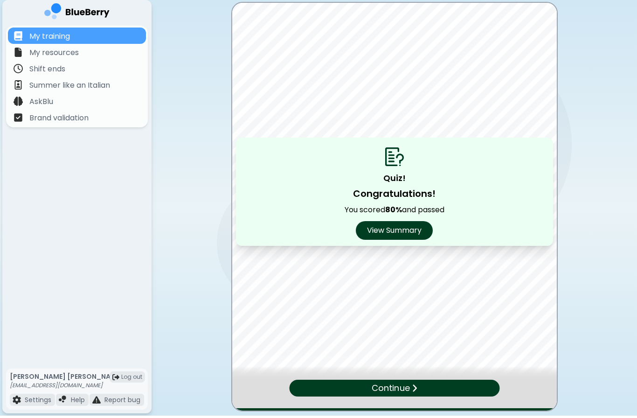
click at [415, 230] on button "View Summary" at bounding box center [394, 232] width 77 height 19
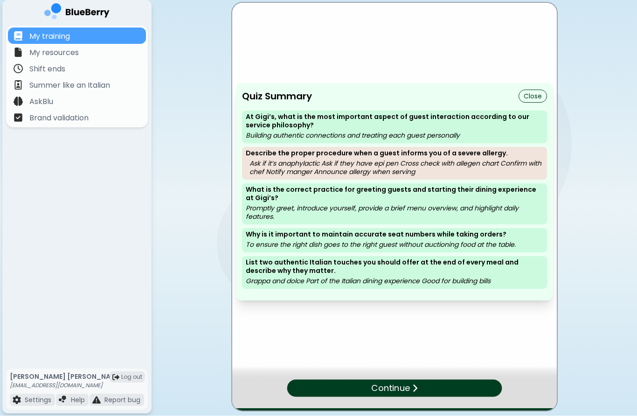
click at [394, 394] on p "Continue" at bounding box center [390, 391] width 39 height 14
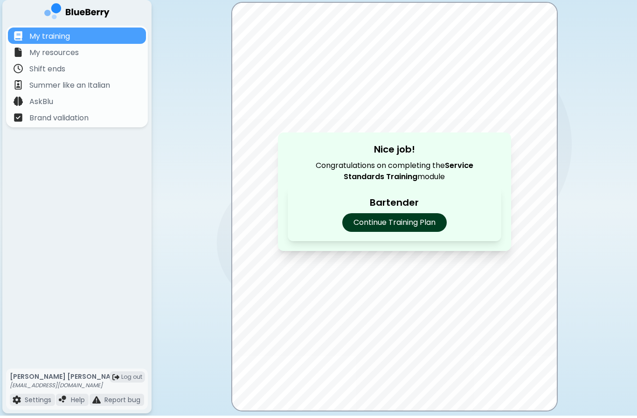
click at [429, 232] on p "Continue Training Plan" at bounding box center [394, 224] width 104 height 19
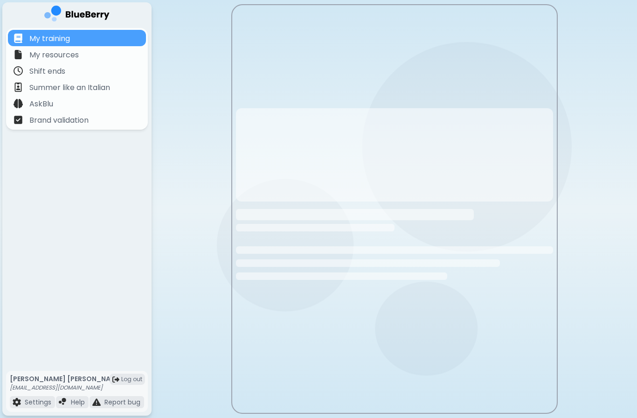
click at [539, 102] on div at bounding box center [394, 208] width 324 height 407
click at [530, 131] on div at bounding box center [394, 154] width 317 height 93
click at [44, 48] on div "My resources" at bounding box center [77, 54] width 138 height 16
